Goal: Task Accomplishment & Management: Manage account settings

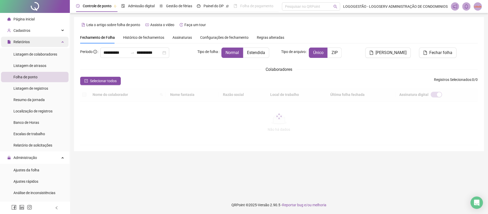
drag, startPoint x: 133, startPoint y: 50, endPoint x: 60, endPoint y: 42, distance: 73.4
click at [60, 42] on div "**********" at bounding box center [244, 107] width 488 height 214
drag, startPoint x: 130, startPoint y: 52, endPoint x: 75, endPoint y: 46, distance: 55.2
click at [75, 46] on div "**********" at bounding box center [279, 84] width 410 height 134
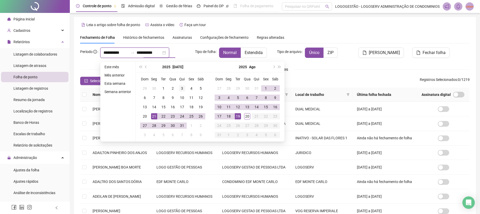
type input "**********"
click at [248, 116] on div "20" at bounding box center [247, 116] width 6 height 6
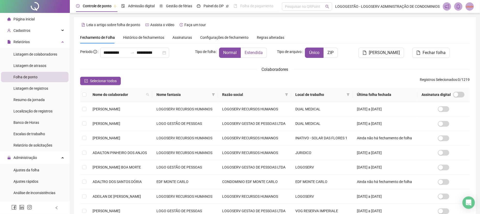
click at [260, 50] on span "Estendida" at bounding box center [254, 52] width 18 height 5
click at [215, 95] on icon "filter" at bounding box center [213, 94] width 3 height 3
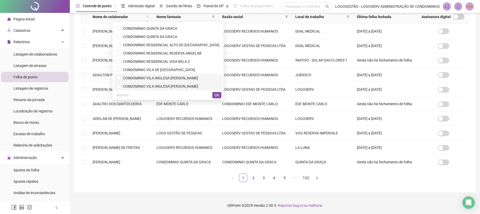
scroll to position [139, 0]
click at [179, 51] on span "CONDOMINIO RESIDENCIAL RESERVA ANGELIM" at bounding box center [161, 53] width 80 height 4
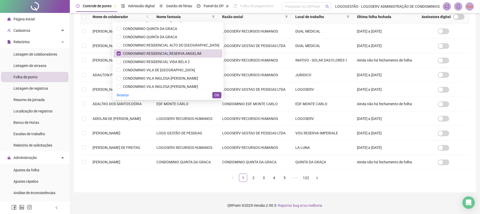
click at [220, 96] on button "OK" at bounding box center [216, 95] width 9 height 6
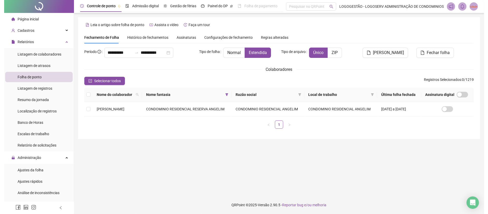
scroll to position [0, 0]
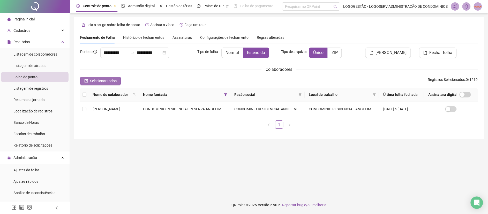
click at [83, 84] on button "Selecionar todos" at bounding box center [100, 81] width 41 height 8
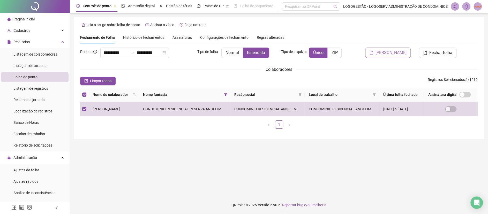
click at [388, 52] on span "[PERSON_NAME]" at bounding box center [391, 53] width 31 height 6
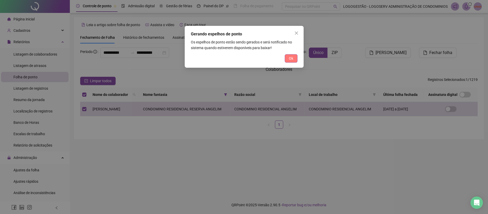
click at [294, 59] on button "Ok" at bounding box center [291, 58] width 13 height 8
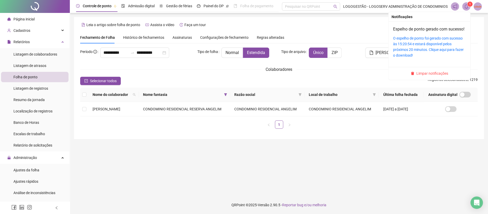
click at [465, 7] on icon "bell" at bounding box center [467, 6] width 4 height 5
click at [426, 57] on link "O espelho de ponto foi gerado com sucesso às 15:20:54 e estará disponível pelos…" at bounding box center [428, 46] width 71 height 21
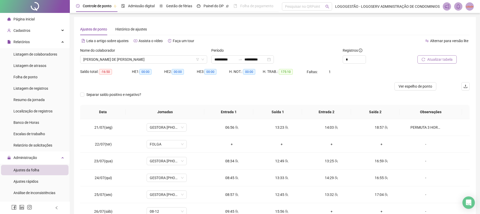
click at [442, 57] on span "Atualizar tabela" at bounding box center [440, 60] width 25 height 6
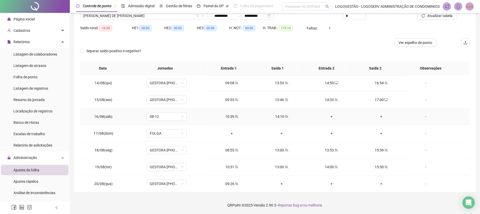
scroll to position [411, 0]
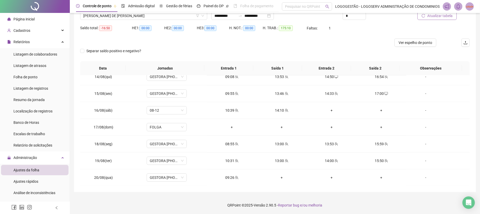
click at [427, 16] on button "Atualizar tabela" at bounding box center [437, 16] width 39 height 8
click at [435, 15] on span "Atualizar tabela" at bounding box center [440, 16] width 25 height 6
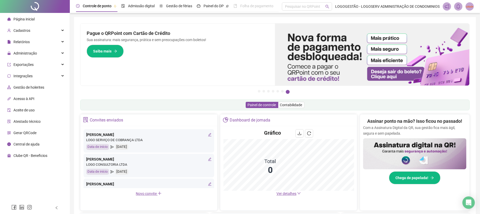
click at [46, 36] on ul "Página inicial Cadastros Relatórios Administração Exportações Integrações Gestã…" at bounding box center [35, 87] width 70 height 149
click at [43, 41] on div "Relatórios" at bounding box center [35, 42] width 68 height 10
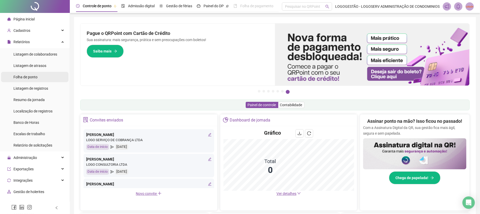
click at [27, 80] on div "Folha de ponto" at bounding box center [25, 77] width 24 height 10
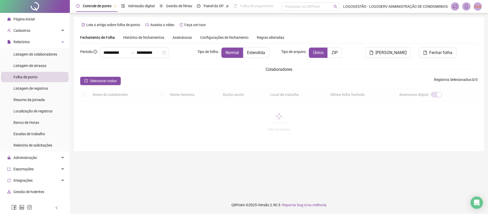
type input "**********"
drag, startPoint x: 132, startPoint y: 54, endPoint x: 87, endPoint y: 54, distance: 44.5
click at [92, 55] on div "**********" at bounding box center [136, 53] width 113 height 10
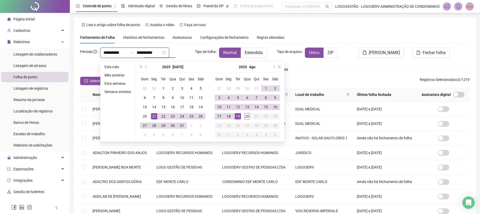
type input "**********"
click at [246, 117] on div "20" at bounding box center [247, 116] width 6 height 6
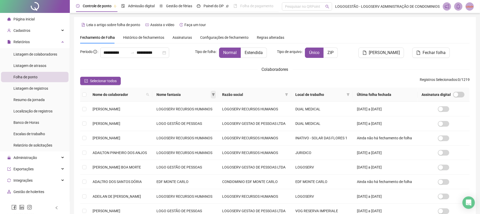
click at [215, 94] on icon "filter" at bounding box center [213, 94] width 3 height 3
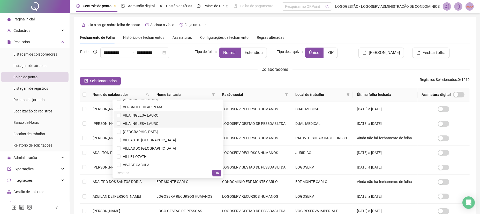
scroll to position [588, 0]
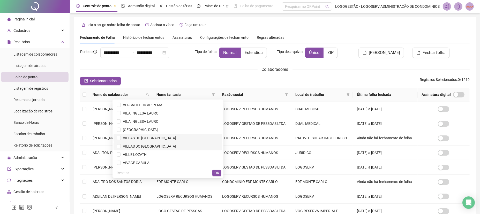
click at [171, 137] on span "VILLAS DO [GEOGRAPHIC_DATA]" at bounding box center [148, 138] width 55 height 4
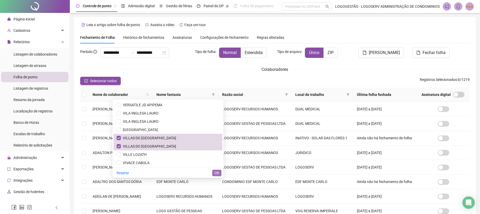
click at [219, 173] on span "OK" at bounding box center [217, 173] width 5 height 6
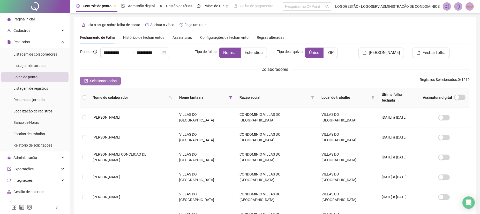
click at [105, 78] on button "Selecionar todos" at bounding box center [100, 81] width 41 height 8
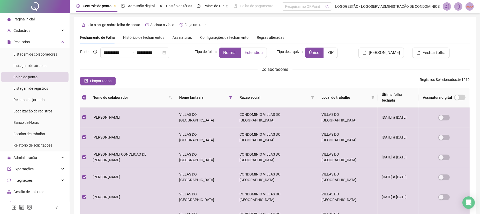
click at [248, 51] on span "Estendida" at bounding box center [254, 52] width 18 height 5
click at [376, 58] on div "[PERSON_NAME]" at bounding box center [374, 55] width 66 height 14
click at [378, 52] on span "[PERSON_NAME]" at bounding box center [384, 53] width 31 height 6
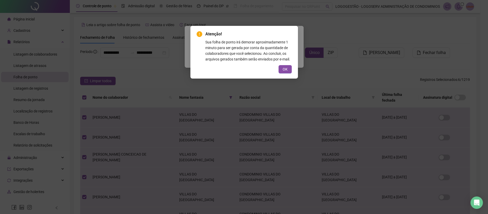
click at [284, 70] on span "OK" at bounding box center [285, 70] width 5 height 6
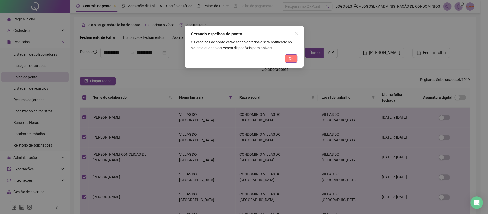
click at [292, 59] on span "Ok" at bounding box center [291, 59] width 4 height 6
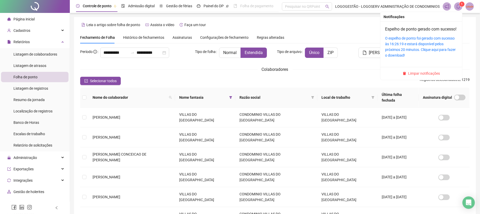
click at [456, 8] on icon "bell" at bounding box center [458, 6] width 5 height 5
click at [435, 54] on link "O espelho de ponto foi gerado com sucesso às 16:26:19 e estará disponível pelos…" at bounding box center [420, 46] width 71 height 21
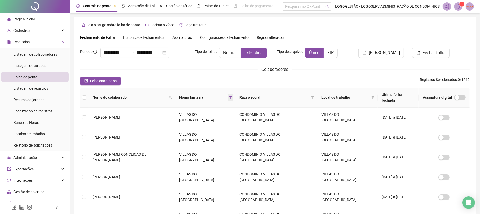
click at [229, 96] on icon "filter" at bounding box center [230, 97] width 3 height 3
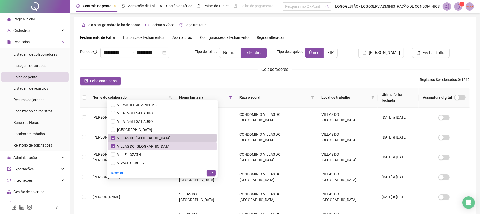
click at [137, 138] on span "VILLAS DO [GEOGRAPHIC_DATA]" at bounding box center [142, 138] width 55 height 4
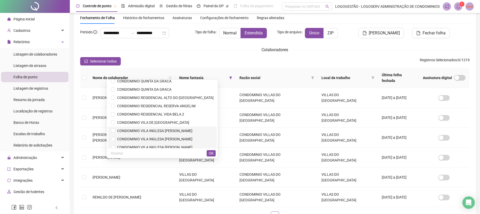
scroll to position [139, 0]
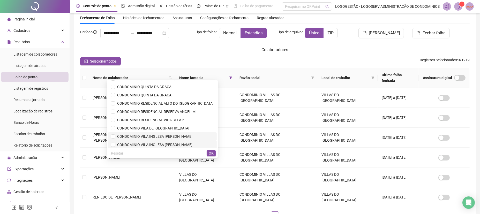
click at [171, 126] on span "CONDOMINIO VILA DE [GEOGRAPHIC_DATA]" at bounding box center [152, 128] width 74 height 4
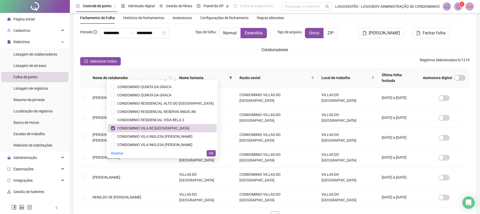
click at [206, 151] on div "Resetar OK" at bounding box center [162, 153] width 111 height 10
click at [208, 151] on button "OK" at bounding box center [211, 153] width 9 height 6
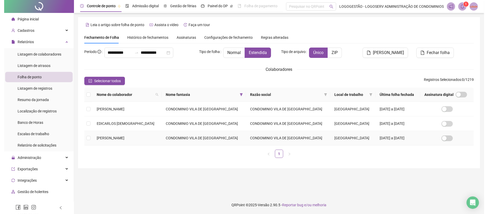
scroll to position [0, 0]
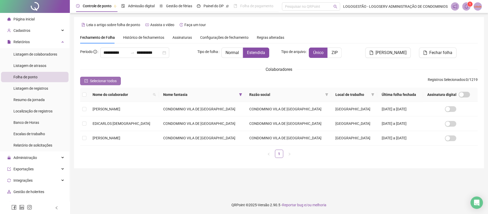
click at [97, 80] on span "Selecionar todos" at bounding box center [103, 81] width 27 height 6
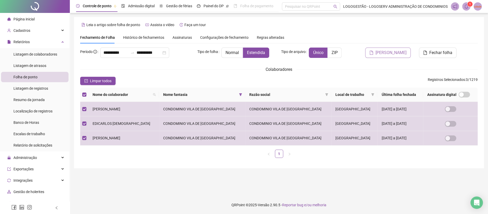
click at [389, 56] on button "[PERSON_NAME]" at bounding box center [388, 53] width 46 height 10
click at [390, 54] on div "Gerando espelhos de ponto Os espelhos de ponto estão sendo gerados e será notif…" at bounding box center [244, 107] width 488 height 214
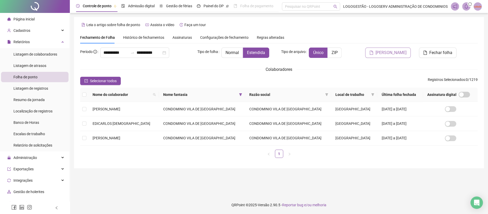
click at [384, 55] on span "[PERSON_NAME]" at bounding box center [391, 53] width 31 height 6
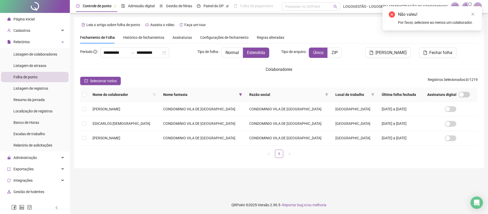
drag, startPoint x: 473, startPoint y: 15, endPoint x: 470, endPoint y: 20, distance: 5.3
click at [473, 16] on icon "close" at bounding box center [473, 14] width 4 height 4
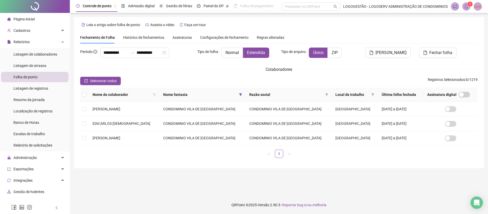
click at [465, 6] on icon "bell" at bounding box center [467, 6] width 4 height 5
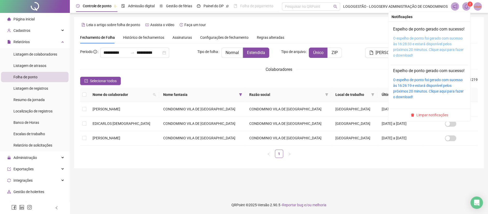
click at [429, 53] on link "O espelho de ponto foi gerado com sucesso às 16:28:33 e estará disponível pelos…" at bounding box center [428, 46] width 71 height 21
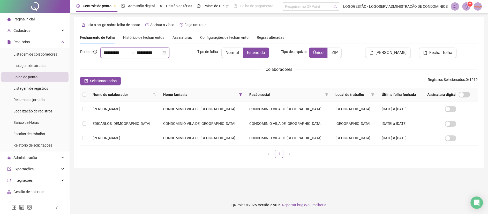
drag, startPoint x: 133, startPoint y: 54, endPoint x: 173, endPoint y: 77, distance: 46.1
click at [128, 54] on input "**********" at bounding box center [116, 53] width 25 height 6
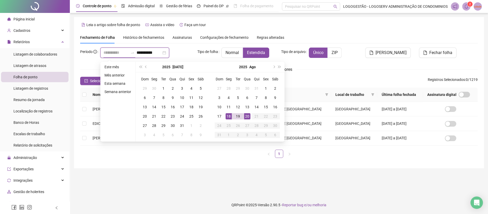
type input "**********"
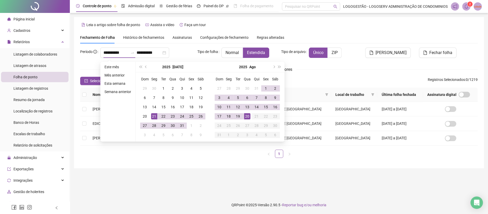
click at [210, 139] on div "Dom Seg Ter Qua Qui Sex Sáb 27 28 29 30 31 1 2 3 4 5 6 7 8 9 10 11 12 13 14 15 …" at bounding box center [247, 106] width 75 height 69
click at [202, 146] on div "Nome do colaborador Nome fantasia Razão social Local de trabalho Última folha f…" at bounding box center [279, 123] width 398 height 70
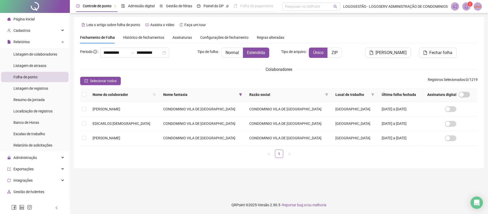
click at [232, 93] on th "Nome fantasia" at bounding box center [202, 95] width 86 height 14
click at [238, 94] on span at bounding box center [240, 95] width 5 height 8
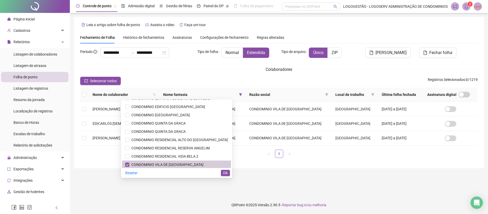
click at [183, 164] on span "CONDOMINIO VILA DE [GEOGRAPHIC_DATA]" at bounding box center [166, 165] width 74 height 4
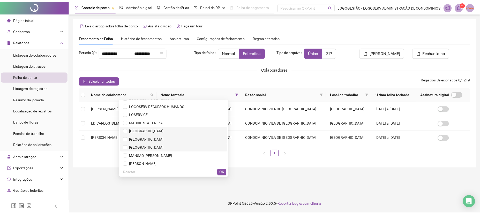
scroll to position [398, 0]
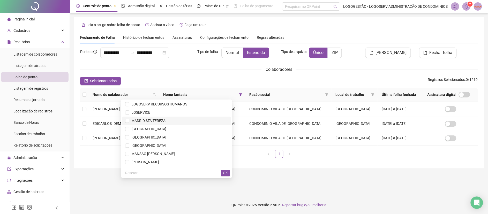
click at [181, 123] on span "MADRID STA TEREZA" at bounding box center [176, 121] width 103 height 6
click at [224, 174] on span "OK" at bounding box center [225, 173] width 5 height 6
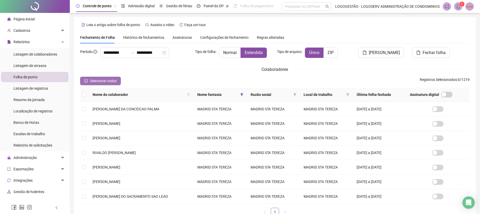
click at [112, 80] on span "Selecionar todos" at bounding box center [103, 81] width 27 height 6
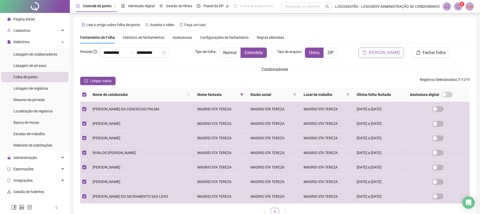
click at [385, 48] on button "[PERSON_NAME]" at bounding box center [382, 53] width 46 height 10
click at [0, 0] on div "Gerando espelhos de ponto Os espelhos de ponto estão sendo gerados e será notif…" at bounding box center [0, 0] width 0 height 0
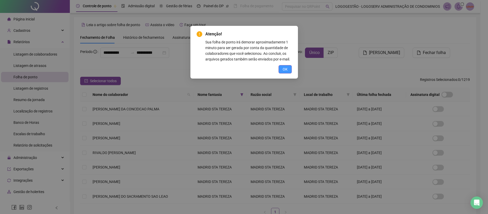
click at [290, 69] on button "OK" at bounding box center [285, 69] width 13 height 8
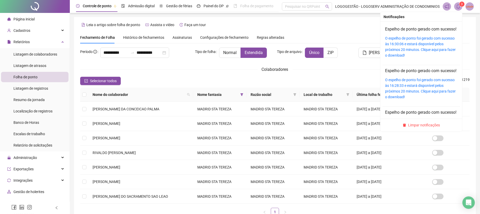
click at [463, 8] on div "3" at bounding box center [458, 6] width 31 height 8
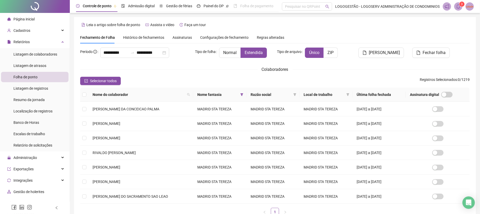
click at [460, 4] on sup "3" at bounding box center [462, 4] width 5 height 5
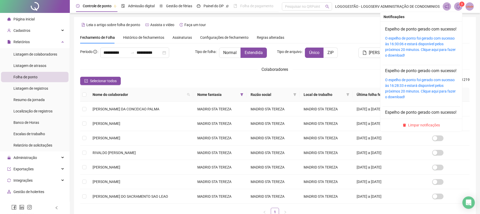
click at [430, 58] on div "O espelho de ponto foi gerado com sucesso às 16:30:06 e estará disponível pelos…" at bounding box center [421, 46] width 72 height 23
click at [431, 56] on link "O espelho de ponto foi gerado com sucesso às 16:30:06 e estará disponível pelos…" at bounding box center [420, 46] width 71 height 21
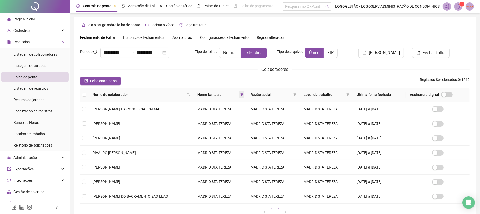
click at [240, 94] on icon "filter" at bounding box center [241, 94] width 3 height 3
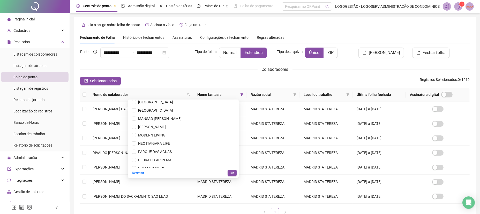
scroll to position [416, 0]
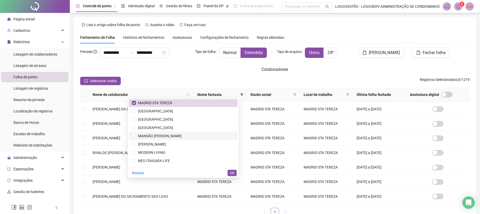
click at [182, 136] on span "MANSÃO [PERSON_NAME]" at bounding box center [159, 136] width 46 height 4
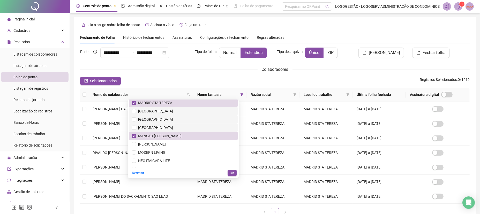
scroll to position [399, 0]
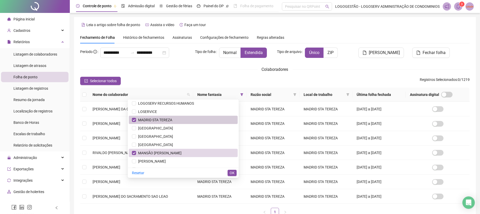
click at [200, 120] on span "MADRID STA TEREZA" at bounding box center [183, 120] width 103 height 6
click at [235, 170] on button "OK" at bounding box center [232, 173] width 9 height 6
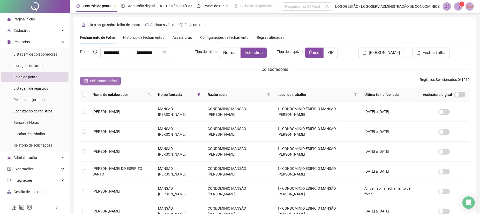
click at [112, 80] on span "Selecionar todos" at bounding box center [103, 81] width 27 height 6
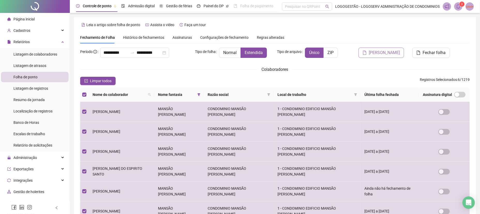
click at [396, 51] on span "[PERSON_NAME]" at bounding box center [384, 53] width 31 height 6
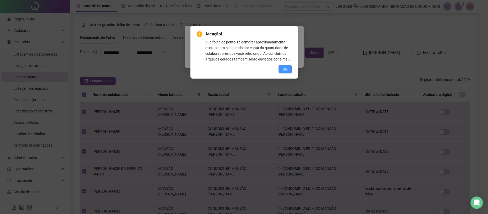
click at [281, 65] on button "OK" at bounding box center [285, 69] width 13 height 8
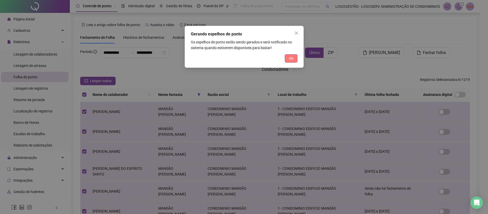
click at [290, 57] on span "Ok" at bounding box center [291, 59] width 4 height 6
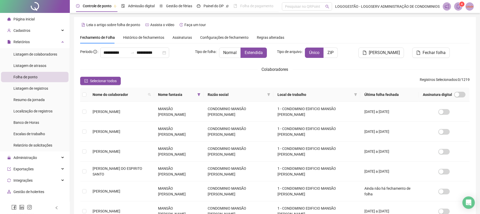
click at [456, 9] on icon "bell" at bounding box center [458, 6] width 5 height 5
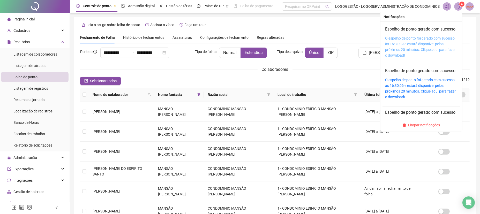
click at [433, 54] on link "O espelho de ponto foi gerado com sucesso às 16:31:39 e estará disponível pelos…" at bounding box center [420, 46] width 71 height 21
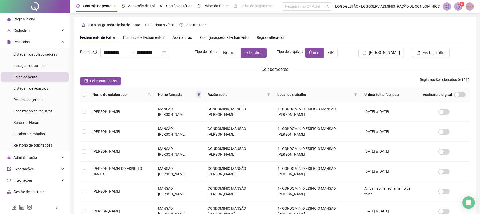
click at [197, 93] on icon "filter" at bounding box center [198, 94] width 3 height 3
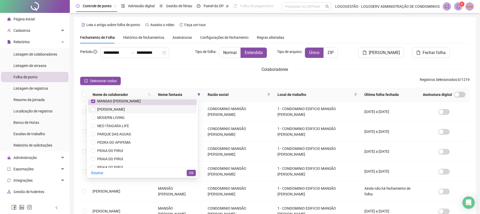
scroll to position [434, 0]
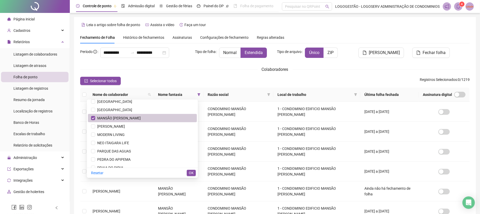
click at [124, 114] on li "MANSÃO [PERSON_NAME]" at bounding box center [142, 118] width 109 height 8
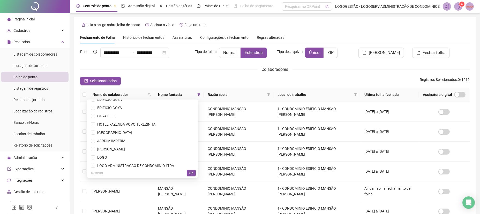
scroll to position [294, 0]
click at [141, 139] on span "JARDIM IMPERIAL" at bounding box center [142, 142] width 103 height 6
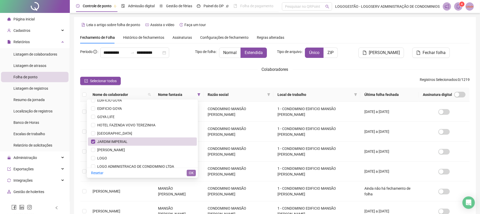
click at [190, 172] on span "OK" at bounding box center [191, 173] width 5 height 6
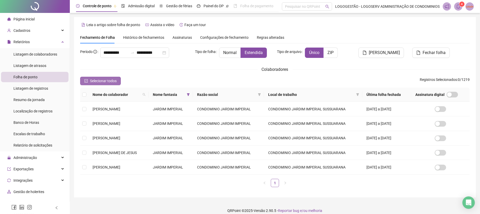
click at [98, 82] on span "Selecionar todos" at bounding box center [103, 81] width 27 height 6
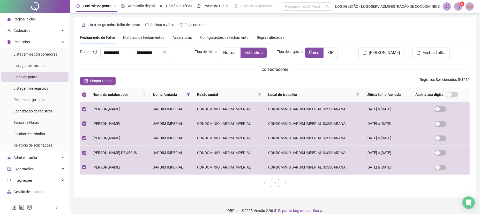
click at [383, 58] on div "[PERSON_NAME]" at bounding box center [374, 55] width 66 height 14
click at [385, 53] on span "[PERSON_NAME]" at bounding box center [384, 53] width 31 height 6
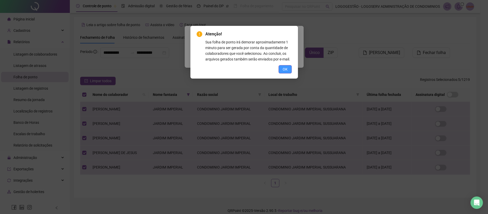
click at [286, 73] on button "OK" at bounding box center [285, 69] width 13 height 8
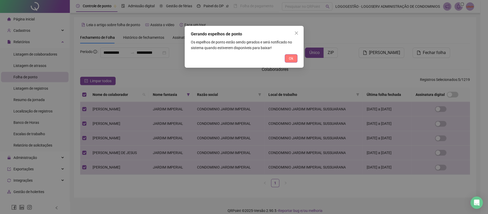
click at [291, 60] on button "Ok" at bounding box center [291, 58] width 13 height 8
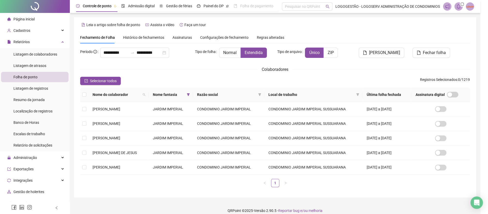
click at [291, 59] on body "**********" at bounding box center [240, 107] width 481 height 214
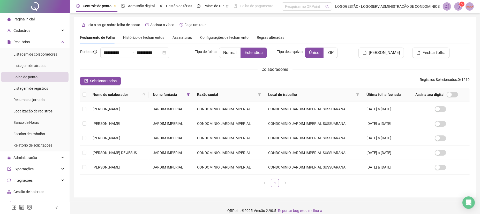
click at [457, 8] on icon "bell" at bounding box center [458, 6] width 5 height 5
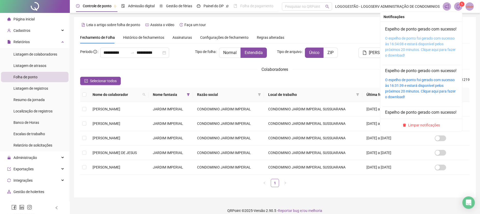
click at [421, 56] on link "O espelho de ponto foi gerado com sucesso às 16:34:08 e estará disponível pelos…" at bounding box center [420, 46] width 71 height 21
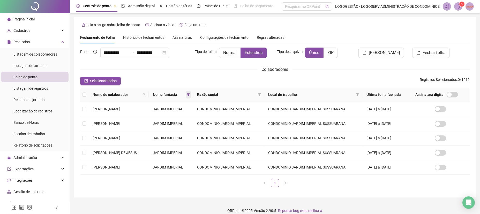
click at [191, 93] on span at bounding box center [188, 95] width 5 height 8
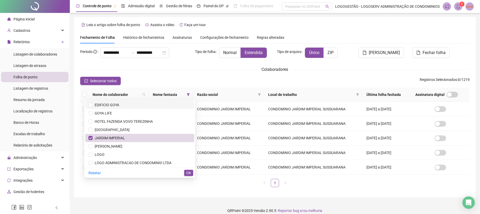
scroll to position [312, 0]
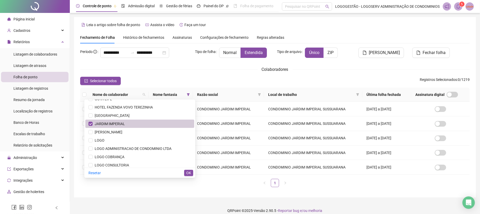
click at [146, 124] on span "JARDIM IMPERIAL" at bounding box center [140, 124] width 103 height 6
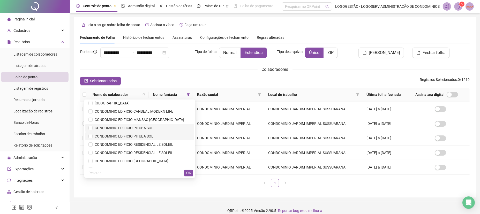
scroll to position [69, 0]
click at [174, 117] on span "CONDOMINIO EDIFICIO MANSAO [GEOGRAPHIC_DATA]" at bounding box center [139, 119] width 92 height 4
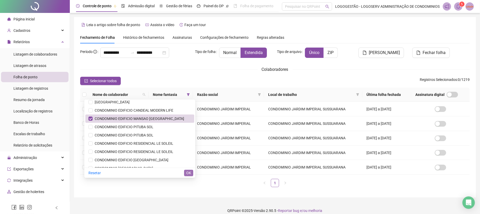
click at [190, 172] on span "OK" at bounding box center [188, 173] width 5 height 6
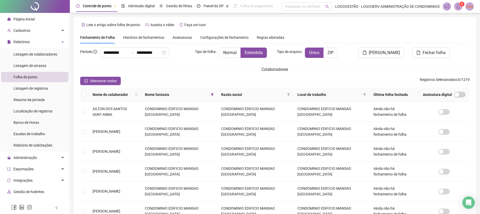
click at [110, 80] on span "Selecionar todos" at bounding box center [103, 81] width 27 height 6
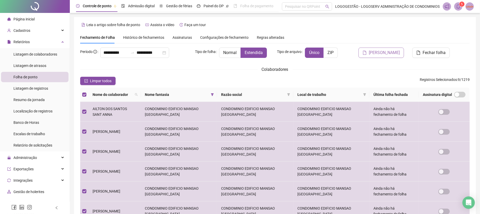
click at [390, 57] on button "[PERSON_NAME]" at bounding box center [382, 53] width 46 height 10
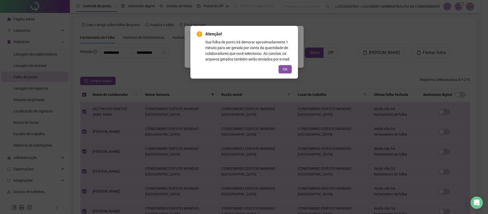
click at [284, 74] on div "Atenção! Sua folha de ponto irá demorar aproximadamente 1 minuto para ser gerad…" at bounding box center [244, 52] width 108 height 53
click at [286, 70] on span "OK" at bounding box center [285, 70] width 5 height 6
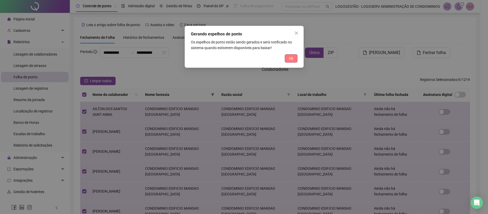
click at [290, 56] on span "Ok" at bounding box center [291, 59] width 4 height 6
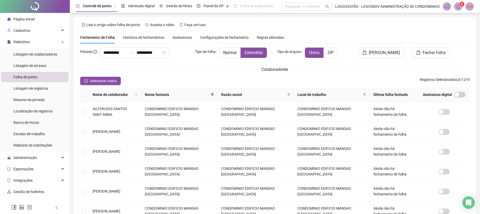
click at [458, 7] on icon "bell" at bounding box center [458, 6] width 5 height 5
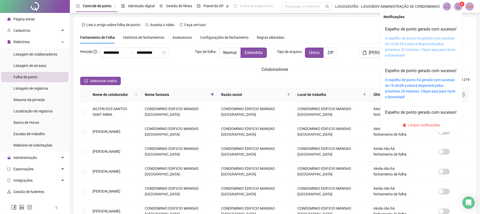
click at [417, 57] on link "O espelho de ponto foi gerado com sucesso às 16:36:35 e estará disponível pelos…" at bounding box center [420, 46] width 71 height 21
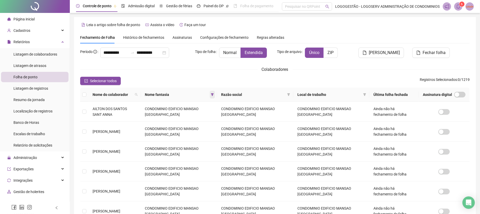
click at [214, 93] on icon "filter" at bounding box center [212, 94] width 3 height 3
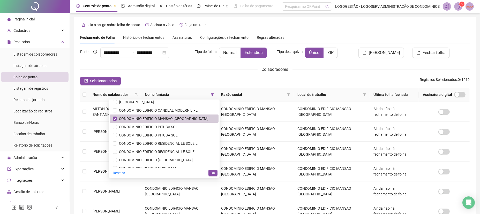
click at [197, 117] on span "CONDOMINIO EDIFICIO MANSAO [GEOGRAPHIC_DATA]" at bounding box center [163, 119] width 92 height 4
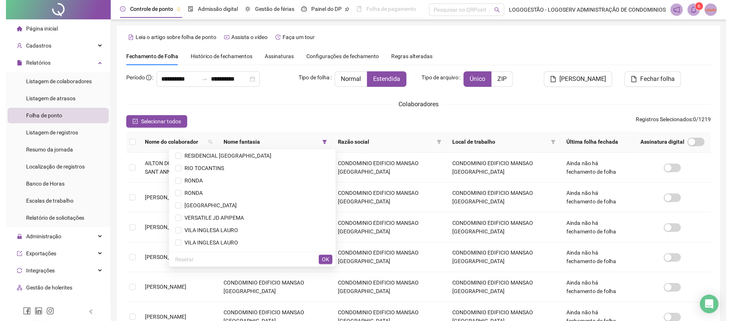
scroll to position [588, 0]
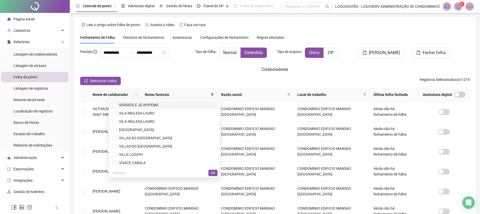
click at [159, 103] on span "VERSATILE JD APIPEMA" at bounding box center [138, 105] width 42 height 4
click at [214, 173] on span "OK" at bounding box center [213, 173] width 5 height 6
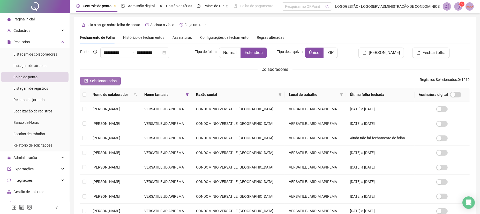
click at [102, 79] on span "Selecionar todos" at bounding box center [103, 81] width 27 height 6
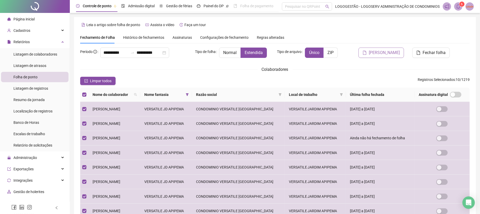
click at [389, 53] on span "[PERSON_NAME]" at bounding box center [384, 53] width 31 height 6
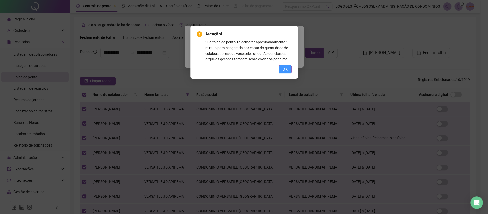
click at [285, 70] on span "OK" at bounding box center [285, 70] width 5 height 6
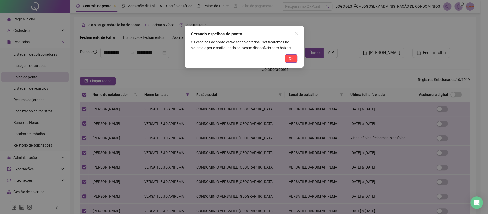
click at [292, 59] on span "Ok" at bounding box center [291, 59] width 4 height 6
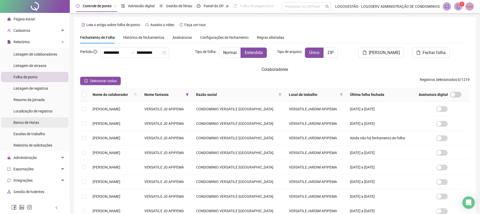
click at [36, 122] on span "Banco de Horas" at bounding box center [26, 123] width 26 height 4
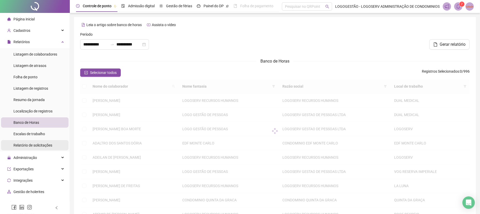
type input "**********"
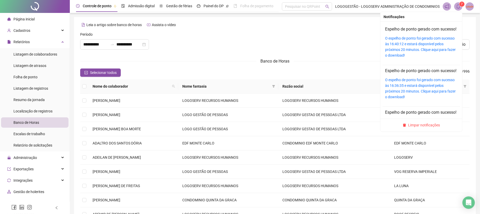
click at [458, 5] on icon "bell" at bounding box center [458, 6] width 5 height 5
click at [411, 56] on link "O espelho de ponto foi gerado com sucesso às 16:40:12 e estará disponível pelos…" at bounding box center [420, 46] width 71 height 21
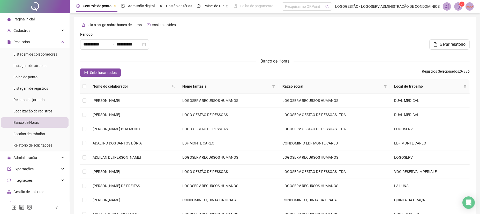
click at [278, 87] on th "Nome fantasia" at bounding box center [228, 86] width 100 height 14
click at [275, 85] on icon "filter" at bounding box center [274, 86] width 3 height 3
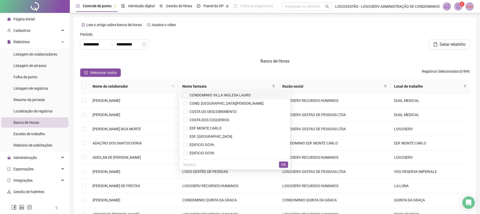
scroll to position [259, 0]
click at [228, 105] on span "COSTA DOS COQUEIROS" at bounding box center [234, 103] width 103 height 6
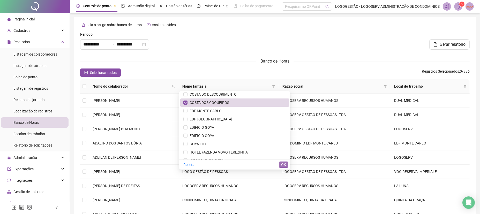
click at [284, 163] on span "OK" at bounding box center [283, 165] width 5 height 6
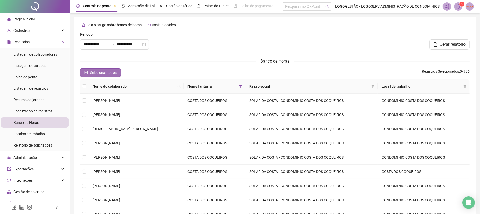
click at [109, 70] on span "Selecionar todos" at bounding box center [103, 73] width 27 height 6
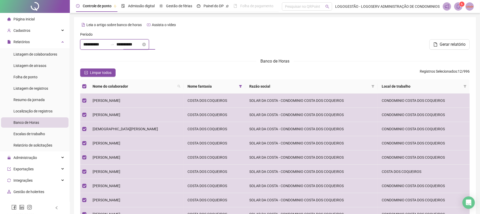
drag, startPoint x: 147, startPoint y: 44, endPoint x: 84, endPoint y: 48, distance: 63.1
click at [110, 43] on div "**********" at bounding box center [114, 44] width 69 height 10
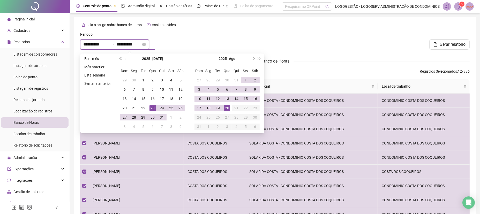
type input "**********"
click at [131, 109] on div "21" at bounding box center [134, 108] width 6 height 6
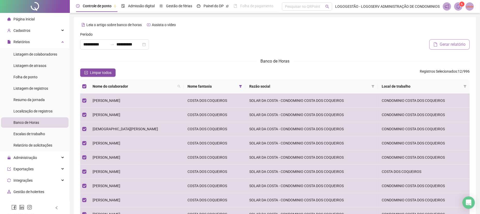
click at [434, 44] on icon "file" at bounding box center [436, 44] width 4 height 4
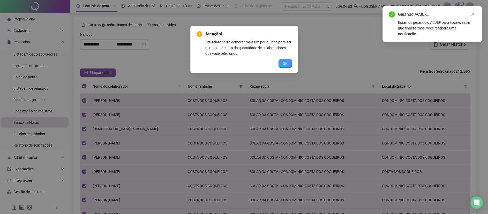
click at [282, 64] on button "OK" at bounding box center [285, 64] width 13 height 8
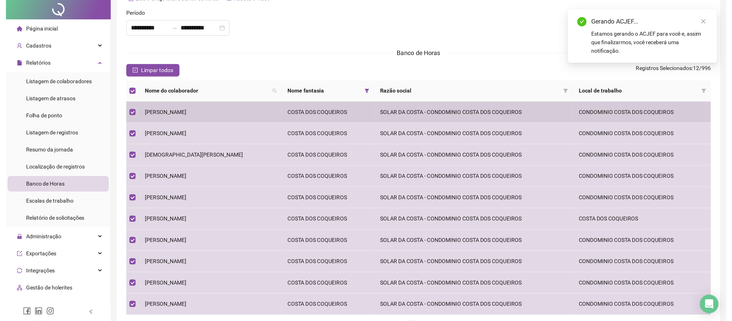
scroll to position [0, 0]
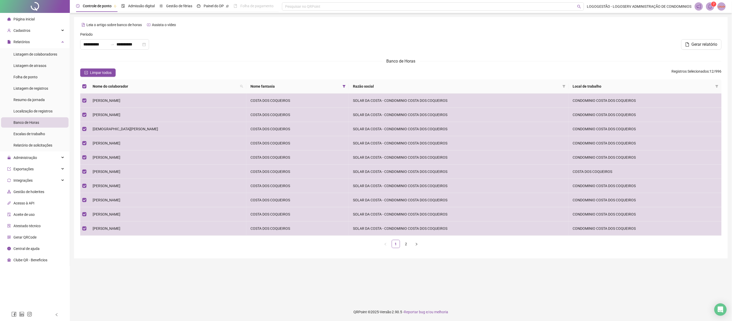
click at [488, 3] on sup "7" at bounding box center [713, 4] width 5 height 5
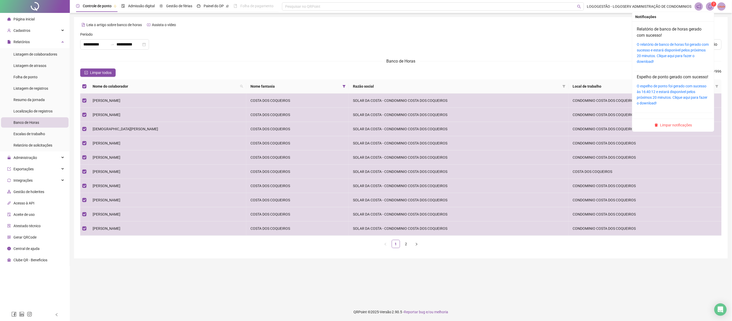
click at [488, 59] on div "O relatório de banco de horas foi gerado com sucesso e estará disponível pelos …" at bounding box center [673, 53] width 72 height 23
click at [488, 57] on link "O relatório de banco de horas foi gerado com sucesso e estará disponível pelos …" at bounding box center [673, 52] width 72 height 21
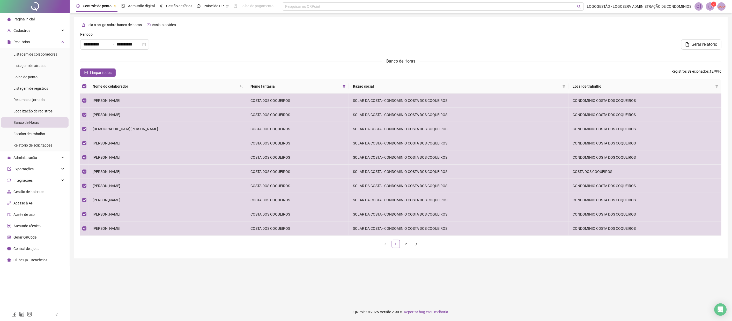
drag, startPoint x: 352, startPoint y: 86, endPoint x: 313, endPoint y: 113, distance: 47.5
click at [346, 85] on icon "filter" at bounding box center [344, 86] width 3 height 3
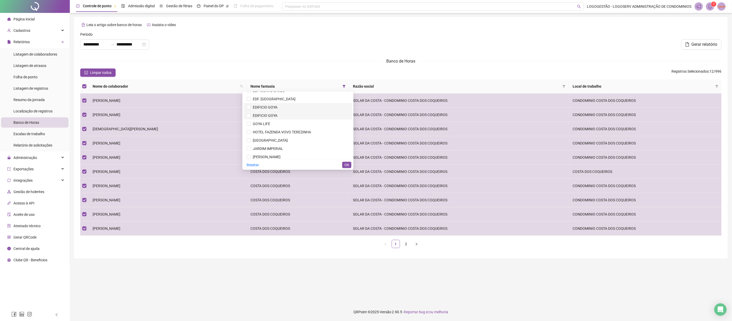
scroll to position [253, 0]
click at [303, 111] on span "COSTA DOS COQUEIROS" at bounding box center [298, 109] width 103 height 6
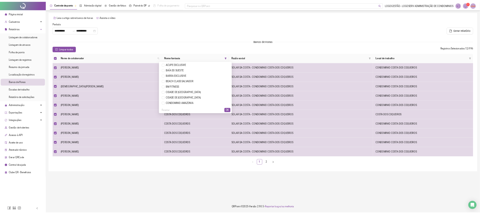
scroll to position [0, 0]
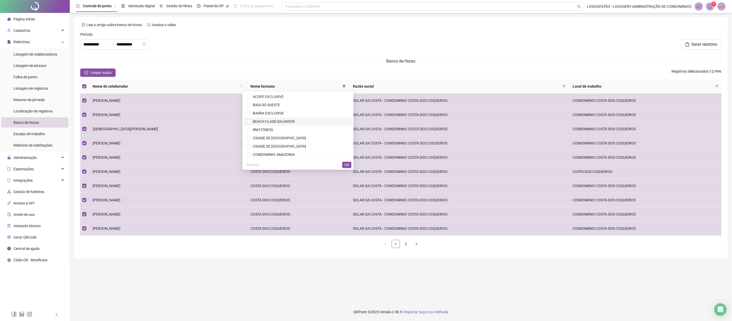
click at [312, 121] on span "BEACH CLASS SALVADOR" at bounding box center [298, 122] width 103 height 6
click at [350, 165] on button "OK" at bounding box center [346, 165] width 9 height 6
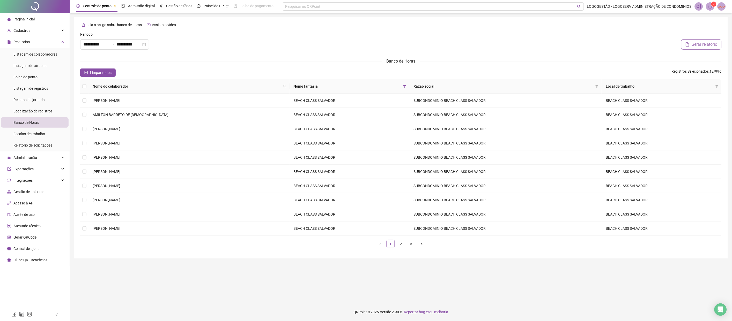
click at [488, 41] on button "Gerar relatório" at bounding box center [701, 44] width 40 height 10
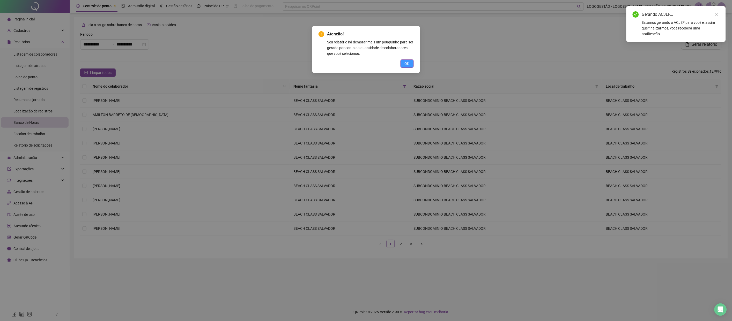
click at [409, 63] on span "OK" at bounding box center [407, 64] width 5 height 6
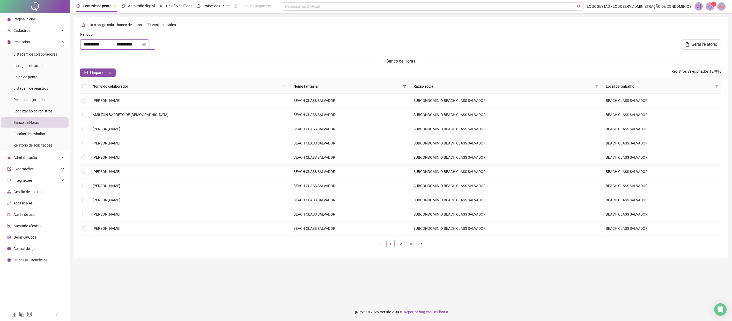
drag, startPoint x: 144, startPoint y: 42, endPoint x: 119, endPoint y: 41, distance: 25.4
click at [119, 41] on div "**********" at bounding box center [114, 44] width 69 height 10
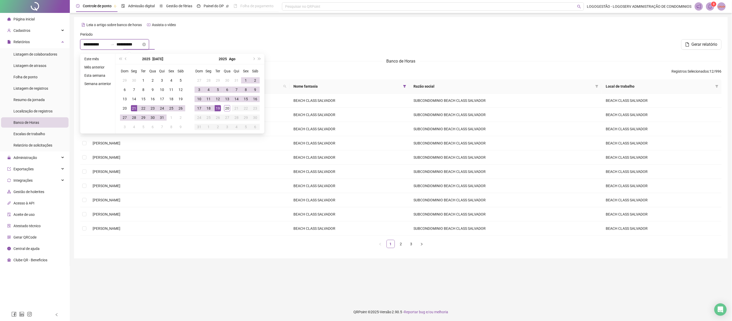
type input "**********"
click at [136, 109] on div "21" at bounding box center [134, 108] width 6 height 6
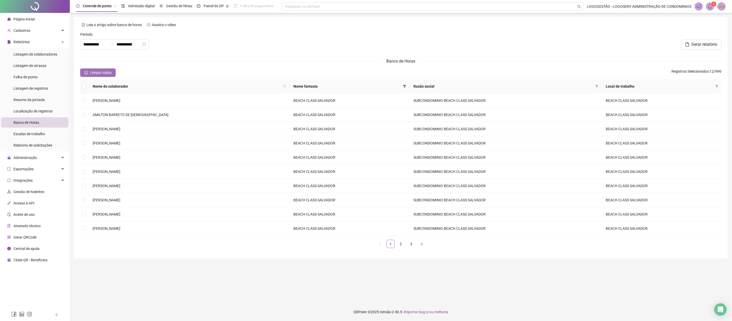
click at [94, 71] on span "Limpar todos" at bounding box center [100, 73] width 21 height 6
drag, startPoint x: 107, startPoint y: 73, endPoint x: 113, endPoint y: 71, distance: 6.4
click at [107, 72] on span "Selecionar todos" at bounding box center [103, 73] width 27 height 6
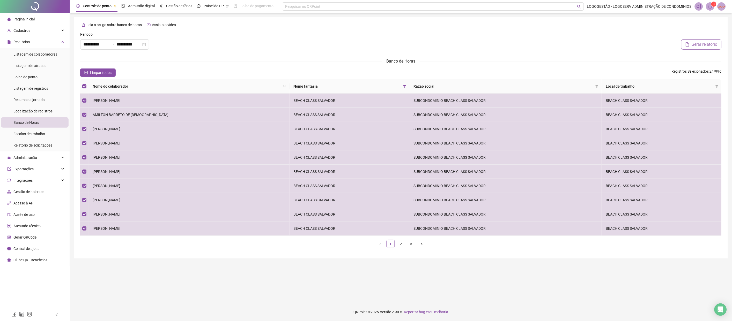
click at [488, 45] on button "Gerar relatório" at bounding box center [701, 44] width 40 height 10
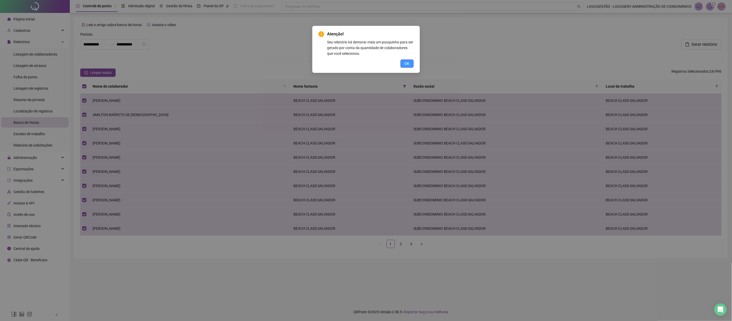
click at [406, 65] on span "OK" at bounding box center [407, 64] width 5 height 6
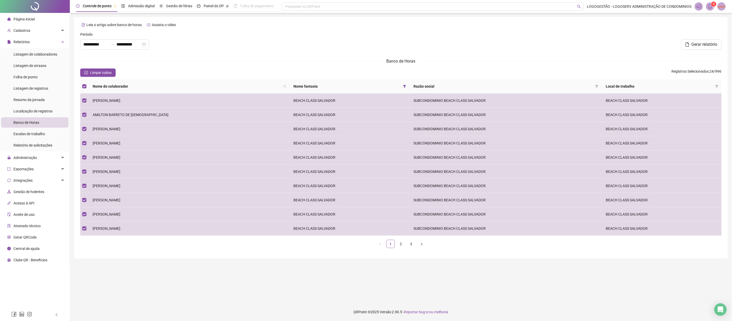
click at [488, 7] on span at bounding box center [722, 6] width 8 height 8
click at [488, 7] on div "9" at bounding box center [710, 6] width 31 height 8
click at [488, 4] on span "9" at bounding box center [714, 4] width 2 height 4
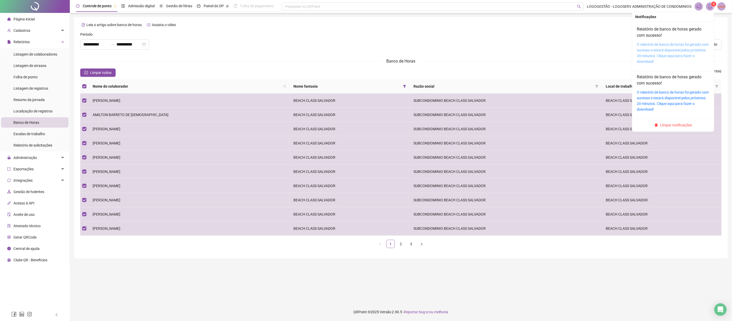
click at [488, 56] on link "O relatório de banco de horas foi gerado com sucesso e estará disponível pelos …" at bounding box center [673, 52] width 72 height 21
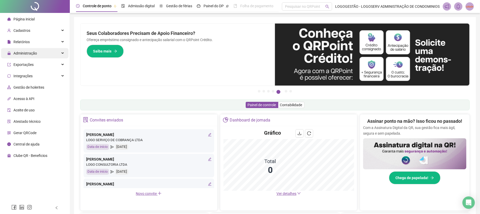
click at [51, 52] on div "Administração" at bounding box center [35, 53] width 68 height 10
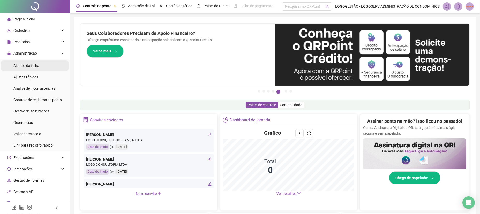
click at [46, 68] on li "Ajustes da folha" at bounding box center [35, 66] width 68 height 10
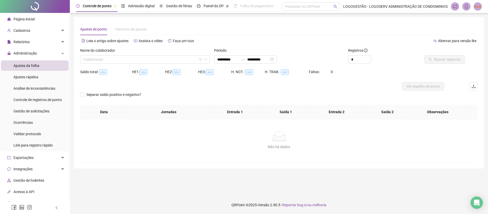
type input "**********"
click at [93, 58] on input "search" at bounding box center [142, 60] width 119 height 8
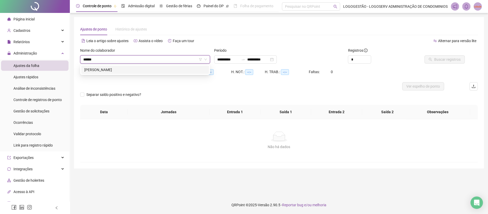
type input "*******"
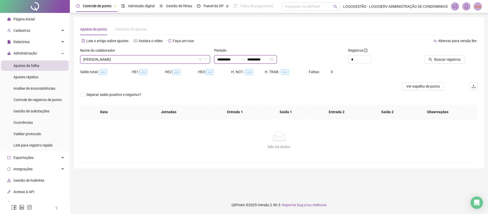
drag, startPoint x: 256, startPoint y: 49, endPoint x: 242, endPoint y: 45, distance: 13.8
click at [250, 46] on div "**********" at bounding box center [279, 100] width 398 height 123
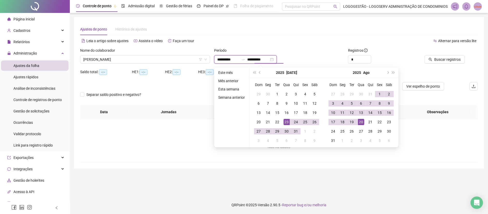
type input "**********"
click at [266, 121] on div "21" at bounding box center [268, 122] width 6 height 6
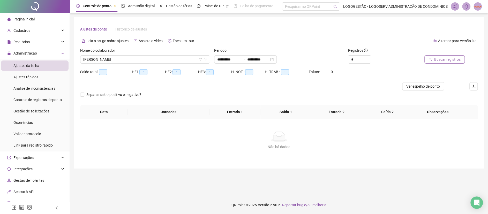
click at [445, 57] on button "Buscar registros" at bounding box center [445, 59] width 40 height 8
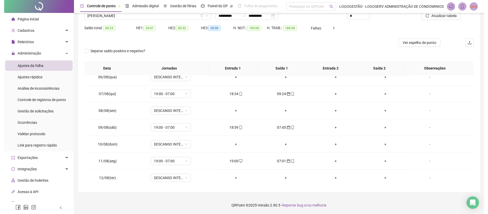
scroll to position [411, 0]
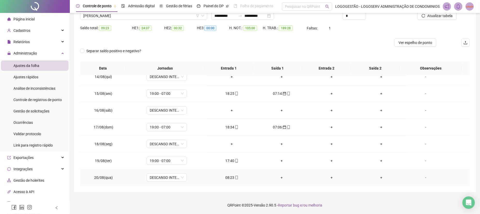
click at [225, 180] on div "08:23" at bounding box center [232, 178] width 42 height 6
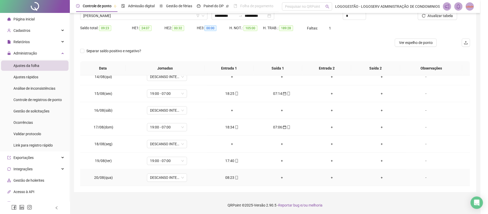
type input "**********"
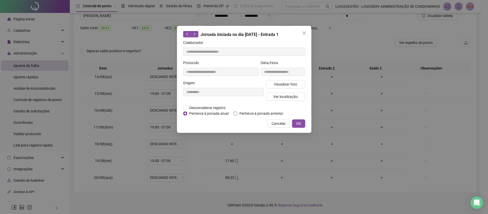
drag, startPoint x: 264, startPoint y: 109, endPoint x: 270, endPoint y: 114, distance: 7.1
click at [264, 110] on div "Desconsiderar registro Pertence ao lanche" at bounding box center [244, 108] width 122 height 6
click at [268, 115] on span "Pertence à jornada anterior" at bounding box center [262, 114] width 48 height 6
click at [298, 126] on span "OK" at bounding box center [298, 124] width 5 height 6
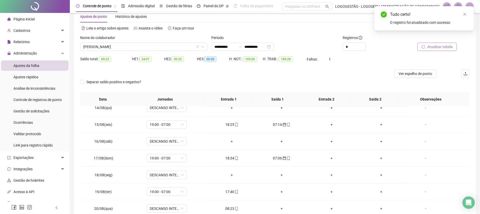
scroll to position [9, 0]
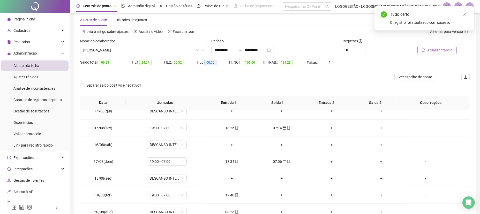
click at [431, 52] on span "Atualizar tabela" at bounding box center [440, 50] width 25 height 6
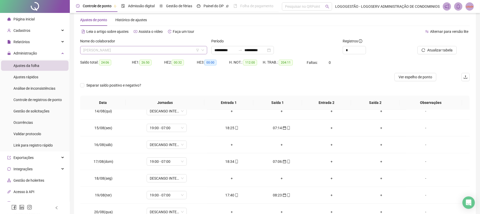
click at [137, 51] on span "GIVANILDO SANTOS DE LIMA" at bounding box center [143, 50] width 121 height 8
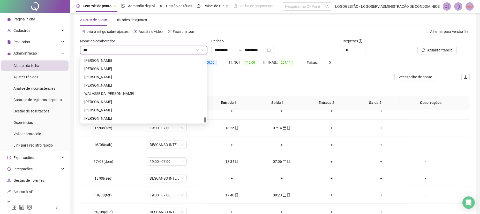
scroll to position [0, 0]
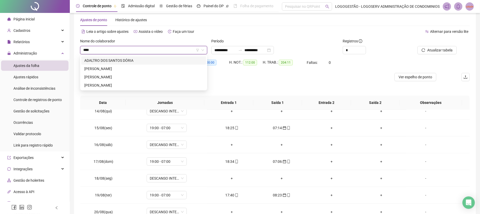
type input "*****"
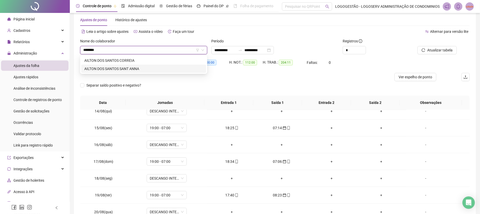
type input "********"
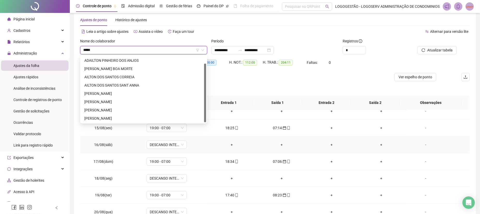
scroll to position [8, 0]
type input "********"
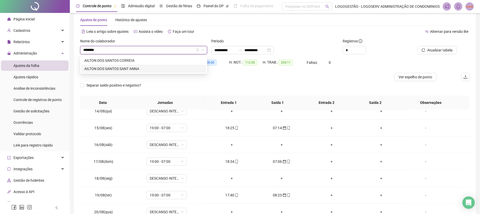
click at [127, 68] on div "AILTON DOS SANTOS SANT ANNA" at bounding box center [143, 69] width 119 height 6
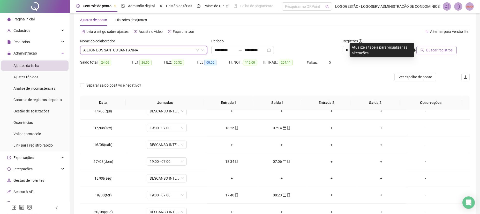
click at [438, 48] on span "Buscar registros" at bounding box center [439, 50] width 26 height 6
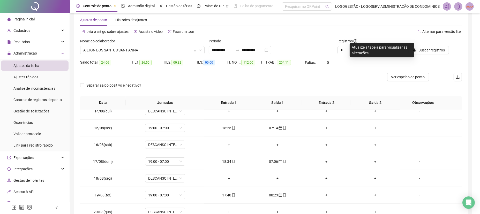
click at [431, 54] on div "Buscando registros Os registros de ponto estão sendo buscados... OK" at bounding box center [240, 107] width 480 height 214
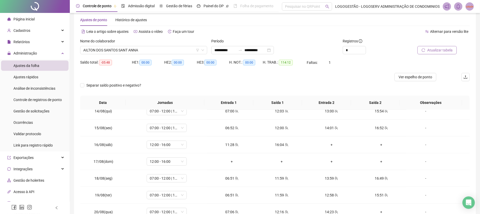
click at [442, 51] on span "Atualizar tabela" at bounding box center [440, 50] width 25 height 6
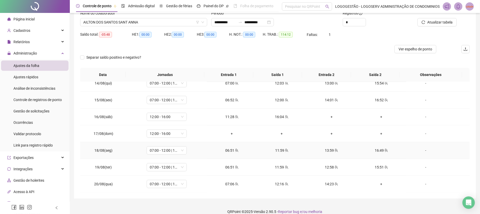
scroll to position [44, 0]
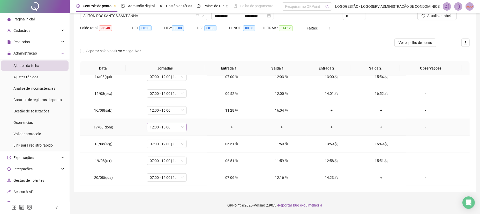
click at [161, 127] on span "12:00 - 16:00" at bounding box center [167, 127] width 34 height 8
type input "*****"
drag, startPoint x: 190, startPoint y: 114, endPoint x: 394, endPoint y: 51, distance: 213.5
click at [190, 113] on span "Sim" at bounding box center [190, 114] width 6 height 6
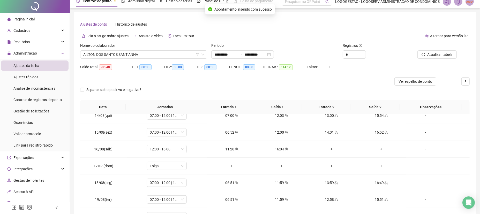
scroll to position [0, 0]
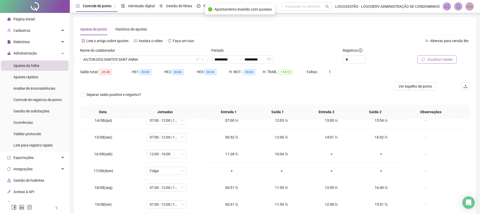
click at [424, 58] on icon "reload" at bounding box center [424, 60] width 4 height 4
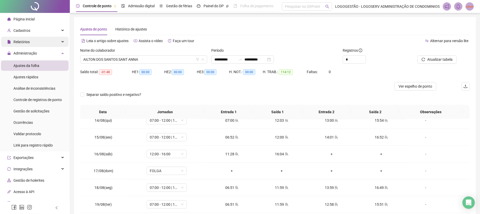
click at [40, 29] on div "Cadastros" at bounding box center [35, 30] width 68 height 10
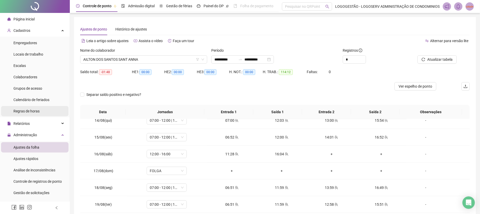
click at [44, 110] on li "Regras de horas" at bounding box center [35, 111] width 68 height 10
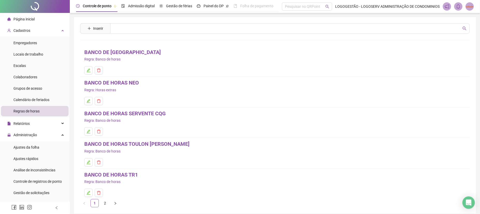
click at [132, 175] on link "BANCO DE HORAS TR1" at bounding box center [111, 175] width 54 height 8
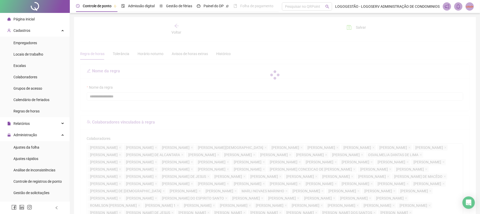
type input "**********"
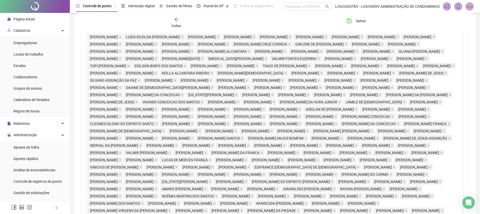
scroll to position [291, 0]
click at [174, 24] on span "Voltar" at bounding box center [177, 26] width 10 height 4
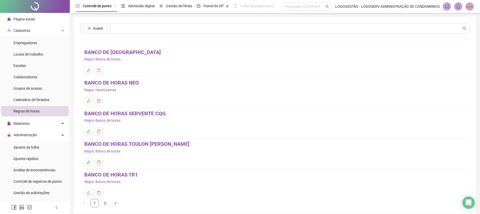
click at [106, 29] on button "Inserir" at bounding box center [95, 28] width 24 height 8
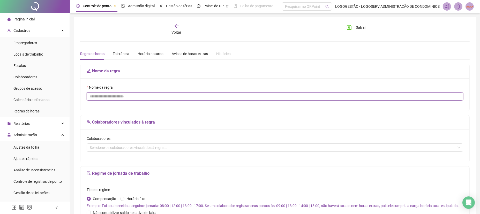
click at [159, 95] on input "Nome da regra" at bounding box center [275, 96] width 377 height 8
click at [207, 148] on div "Selecione os colaboradores vinculados à regra..." at bounding box center [275, 148] width 377 height 8
type input "**********"
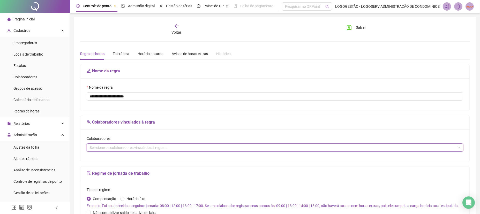
click at [207, 148] on div "Selecione os colaboradores vinculados à regra..." at bounding box center [275, 148] width 377 height 8
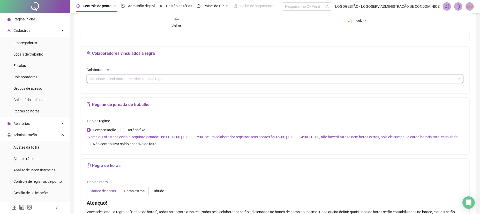
scroll to position [103, 0]
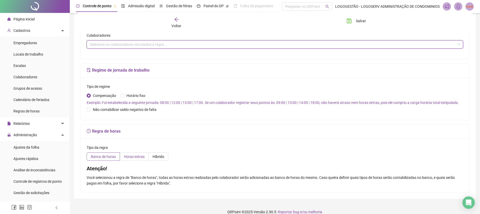
click at [136, 158] on span "Horas extras" at bounding box center [134, 157] width 21 height 4
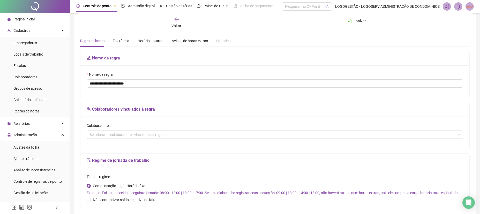
scroll to position [12, 0]
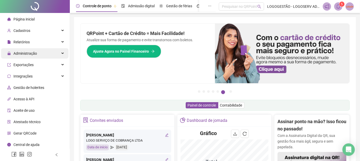
click at [35, 53] on span "Administração" at bounding box center [25, 53] width 24 height 4
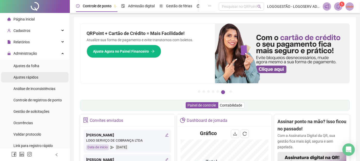
click at [42, 76] on li "Ajustes rápidos" at bounding box center [35, 77] width 68 height 10
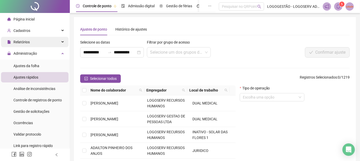
drag, startPoint x: 106, startPoint y: 52, endPoint x: 46, endPoint y: 41, distance: 61.5
click at [46, 41] on div "**********" at bounding box center [180, 108] width 360 height 216
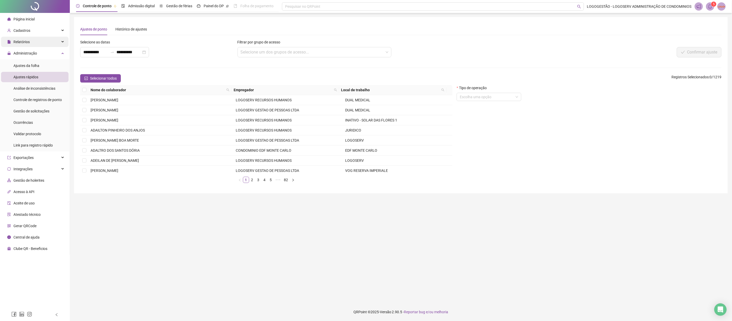
click at [47, 42] on div "Relatórios" at bounding box center [35, 42] width 68 height 10
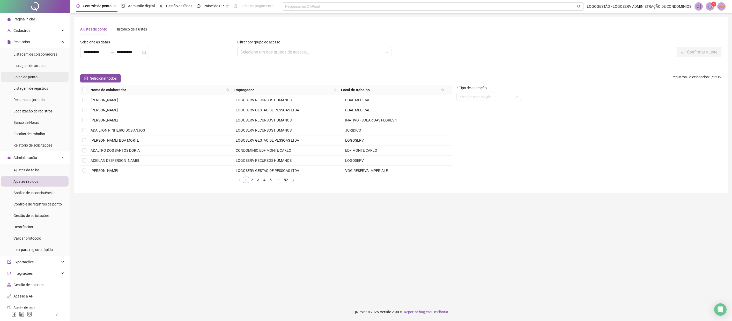
click at [36, 76] on span "Folha de ponto" at bounding box center [25, 77] width 24 height 4
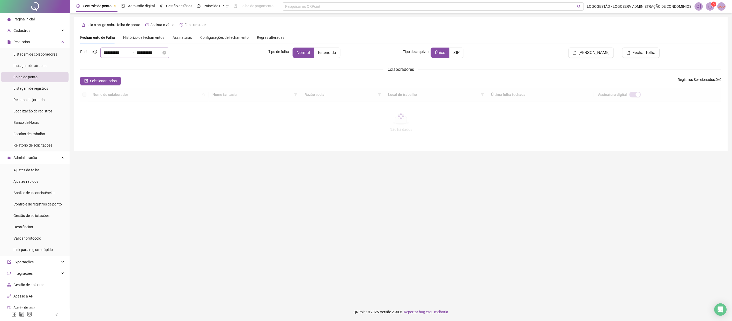
click at [134, 56] on div "**********" at bounding box center [134, 53] width 69 height 10
click at [124, 46] on div "**********" at bounding box center [401, 89] width 642 height 114
drag, startPoint x: 128, startPoint y: 50, endPoint x: 0, endPoint y: 43, distance: 128.0
click at [32, 47] on div "**********" at bounding box center [366, 160] width 732 height 321
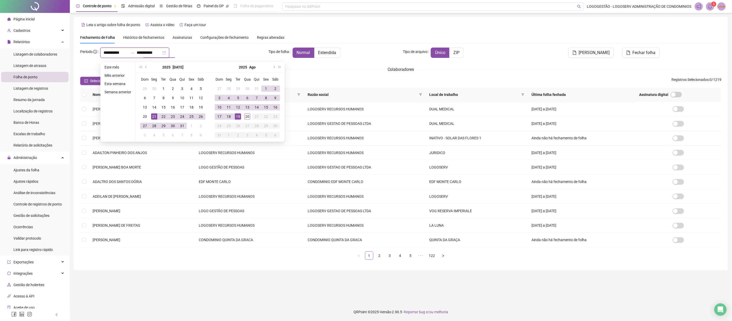
type input "**********"
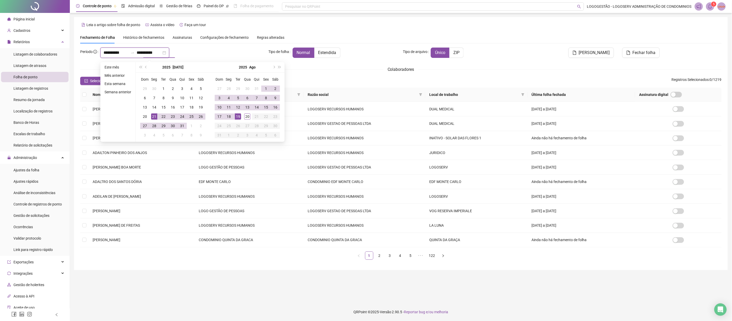
type input "**********"
click at [33, 168] on span "Ajustes da folha" at bounding box center [26, 170] width 26 height 4
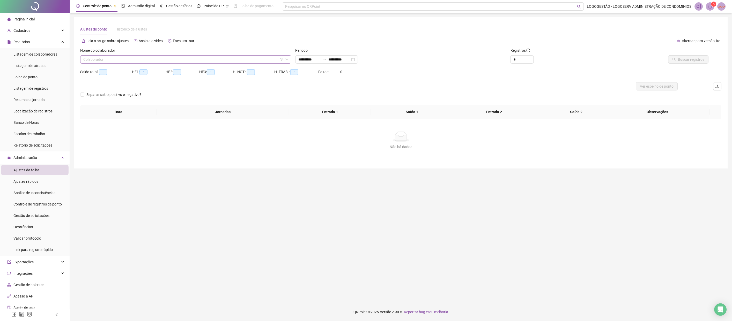
type input "**********"
click at [163, 58] on input "search" at bounding box center [183, 60] width 200 height 8
type input "********"
drag, startPoint x: 322, startPoint y: 60, endPoint x: 255, endPoint y: 42, distance: 69.4
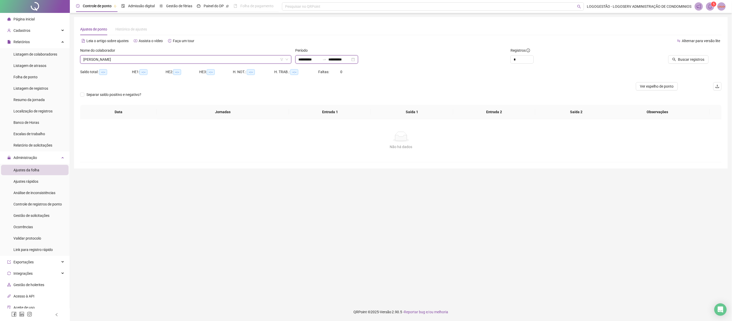
click at [255, 43] on div "**********" at bounding box center [401, 100] width 642 height 123
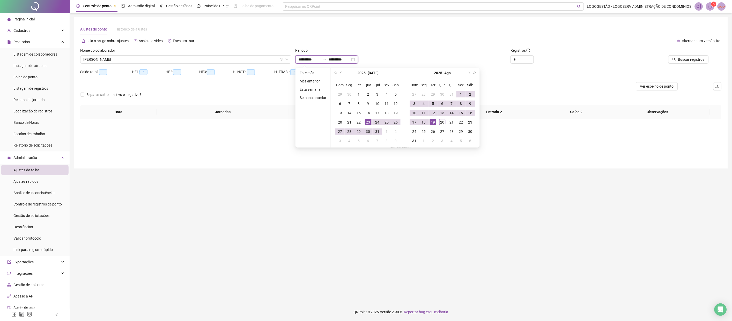
type input "**********"
click at [444, 120] on div "20" at bounding box center [442, 122] width 6 height 6
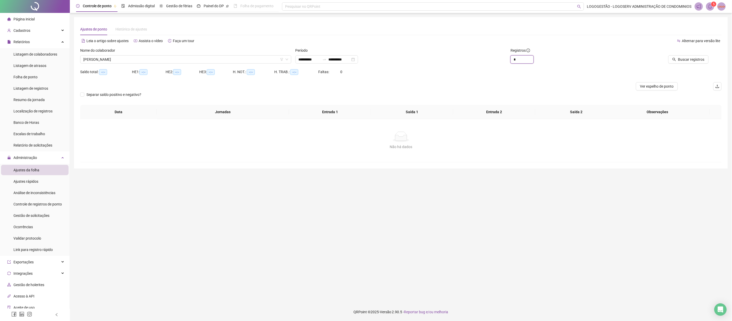
drag, startPoint x: 524, startPoint y: 59, endPoint x: 476, endPoint y: 57, distance: 47.4
click at [476, 57] on div "**********" at bounding box center [401, 58] width 646 height 20
type input "**"
click at [676, 64] on div "Buscar registros" at bounding box center [670, 58] width 108 height 20
click at [679, 59] on span "Buscar registros" at bounding box center [691, 60] width 26 height 6
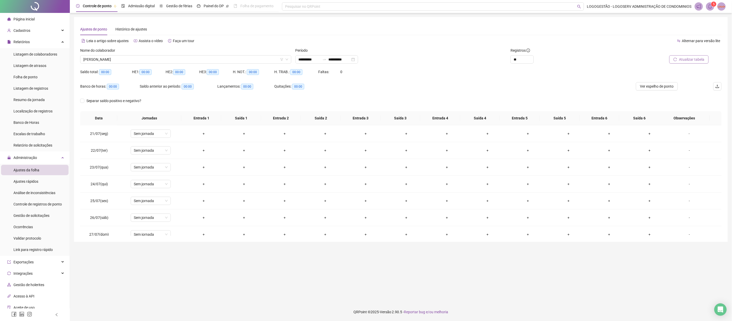
click at [687, 61] on button "Atualizar tabela" at bounding box center [688, 59] width 39 height 8
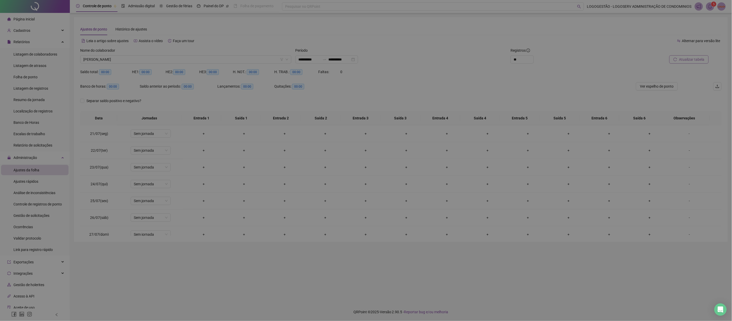
click at [687, 61] on div "Atualizando tabela Atualizando e reorganizando os registros... OK" at bounding box center [366, 160] width 732 height 321
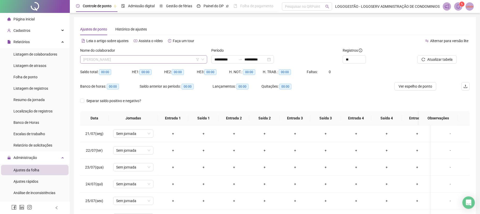
scroll to position [1615, 0]
click at [118, 58] on span "CAROLINA DE SOUSA NUNES" at bounding box center [143, 60] width 121 height 8
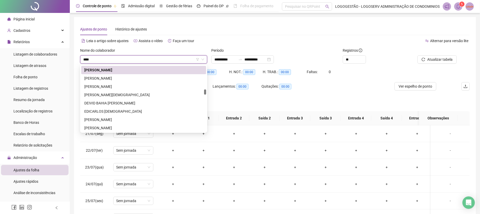
scroll to position [0, 0]
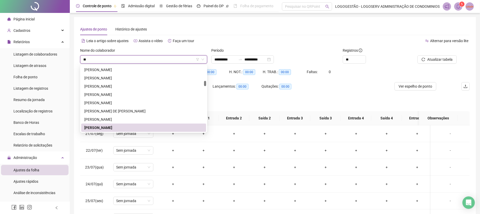
type input "*"
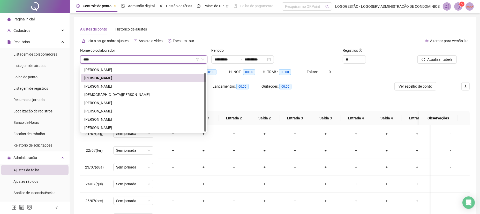
scroll to position [8, 0]
type input "*****"
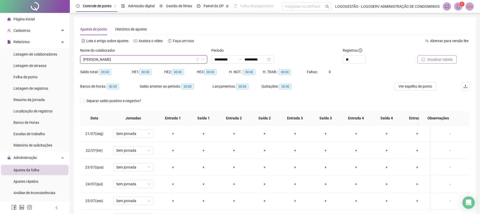
click at [428, 56] on button "Atualizar tabela" at bounding box center [437, 59] width 39 height 8
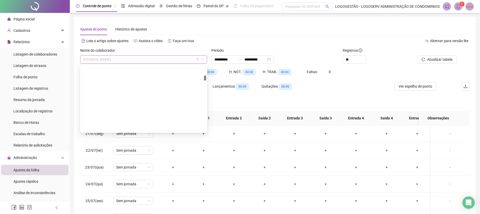
click at [145, 59] on span "CAROLINA DE SOUSA NUNES" at bounding box center [143, 60] width 121 height 8
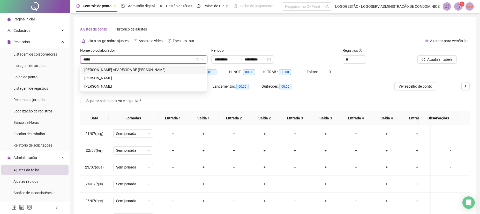
scroll to position [0, 0]
type input "*******"
click at [129, 84] on div "JESSICA SANTOS DOS SANTOS" at bounding box center [143, 87] width 119 height 6
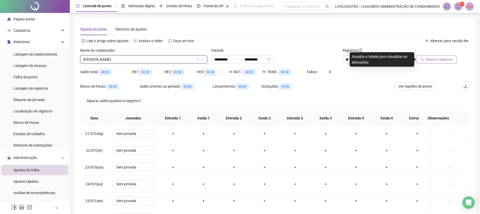
click at [436, 56] on button "Buscar registros" at bounding box center [437, 59] width 40 height 8
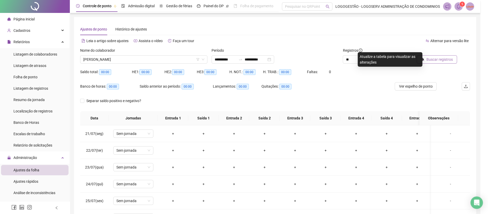
click at [436, 56] on div "Buscando registros Os registros de ponto estão sendo buscados... OK" at bounding box center [244, 107] width 488 height 214
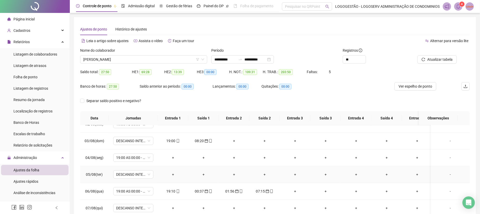
scroll to position [194, 0]
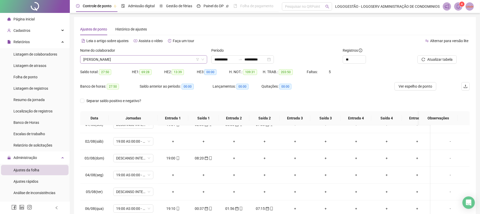
click at [134, 58] on span "JESSICA SANTOS DOS SANTOS" at bounding box center [143, 60] width 121 height 8
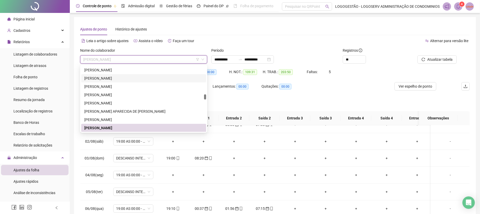
scroll to position [4754, 0]
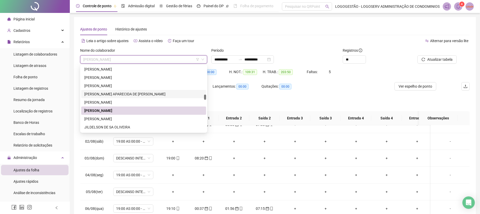
click at [152, 91] on div "JESSICA APARECIDA DE JESUS SANTOS" at bounding box center [143, 94] width 125 height 8
click at [152, 91] on div "Saldo anterior ao período: 00:00" at bounding box center [176, 89] width 73 height 14
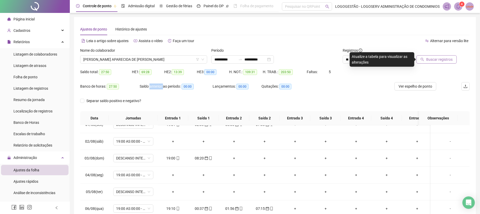
click at [437, 58] on span "Buscar registros" at bounding box center [439, 60] width 26 height 6
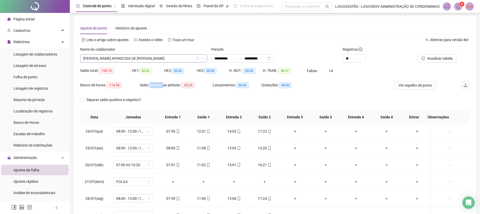
scroll to position [0, 0]
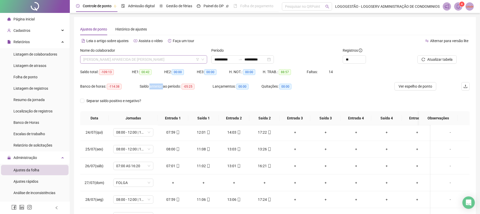
click at [145, 58] on span "JESSICA APARECIDA DE JESUS SANTOS" at bounding box center [143, 60] width 121 height 8
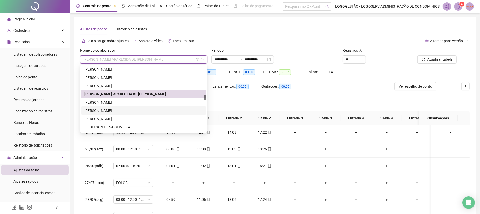
click at [129, 107] on div "JESSICA SANTOS DOS SANTOS" at bounding box center [143, 111] width 125 height 8
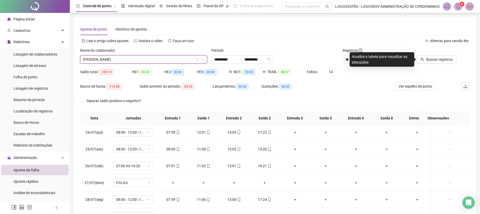
click at [417, 59] on div "Buscar registros" at bounding box center [432, 59] width 49 height 8
click at [420, 58] on button "Buscar registros" at bounding box center [437, 59] width 40 height 8
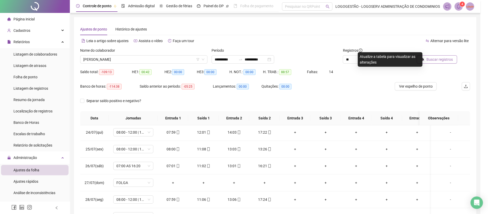
click at [420, 58] on div "Buscando registros Os registros de ponto estão sendo buscados... OK" at bounding box center [244, 107] width 488 height 214
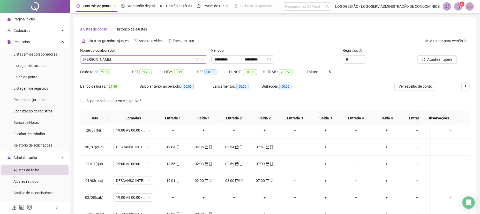
click at [134, 57] on span "JESSICA SANTOS DOS SANTOS" at bounding box center [143, 60] width 121 height 8
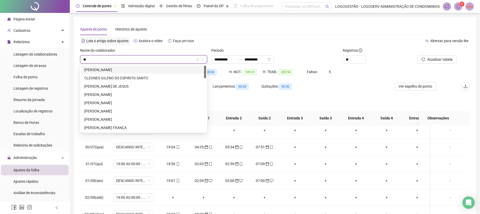
type input "*"
type input "*******"
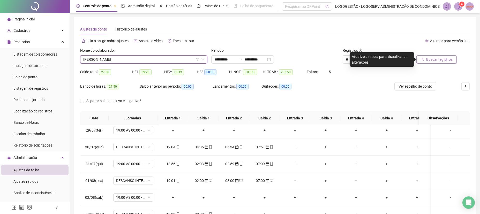
click at [431, 59] on span "Buscar registros" at bounding box center [439, 60] width 26 height 6
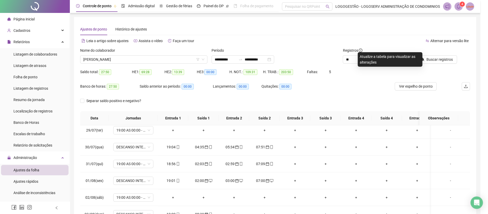
click at [430, 60] on div "Buscando registros Os registros de ponto estão sendo buscados... OK" at bounding box center [244, 107] width 488 height 214
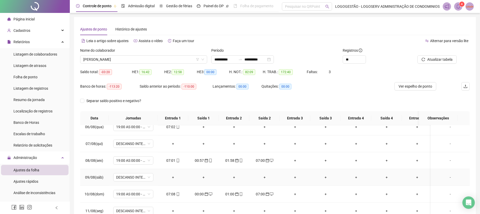
scroll to position [286, 0]
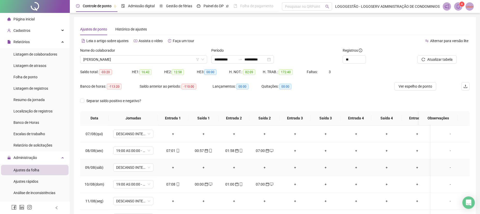
click at [412, 81] on div "Saldo total: -03:20 HE 1: 16:42 HE 2: 12:58 HE 3: 00:00 H. NOT.: 82:09 H. TRAB.…" at bounding box center [275, 75] width 390 height 14
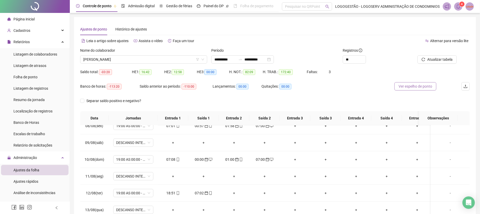
click at [410, 83] on button "Ver espelho de ponto" at bounding box center [416, 86] width 42 height 8
click at [33, 75] on span "Folha de ponto" at bounding box center [25, 77] width 24 height 4
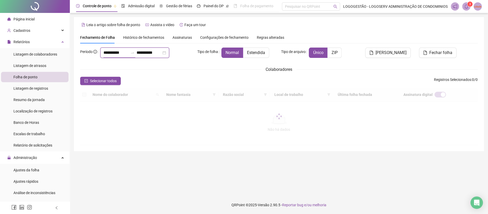
drag, startPoint x: 126, startPoint y: 53, endPoint x: 79, endPoint y: 80, distance: 53.4
click at [60, 46] on div "**********" at bounding box center [244, 107] width 488 height 214
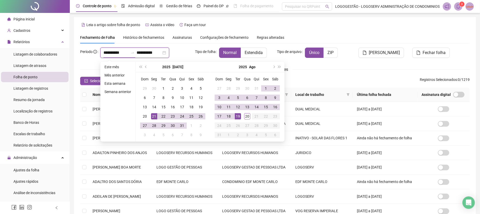
type input "**********"
click at [239, 116] on div "19" at bounding box center [238, 116] width 6 height 6
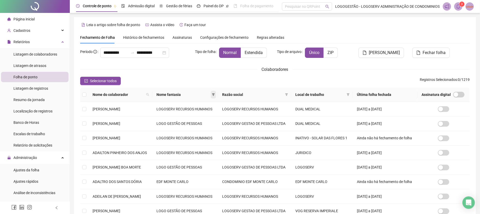
click at [215, 93] on icon "filter" at bounding box center [213, 94] width 3 height 3
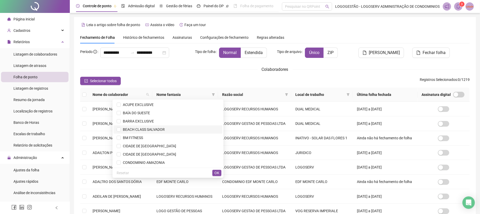
click at [165, 130] on span "BEACH CLASS SALVADOR" at bounding box center [143, 130] width 44 height 4
click at [217, 173] on span "OK" at bounding box center [217, 173] width 5 height 6
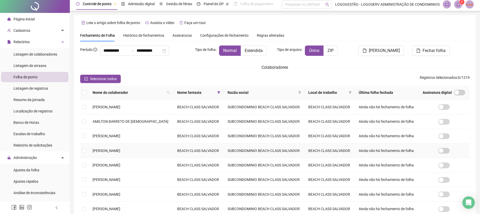
scroll to position [17, 0]
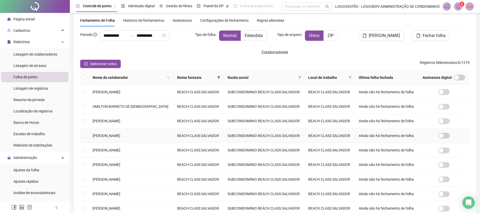
click at [120, 135] on span "CAROLINA DE SOUSA NUNES" at bounding box center [107, 136] width 28 height 4
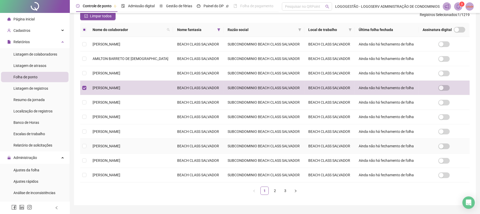
scroll to position [69, 0]
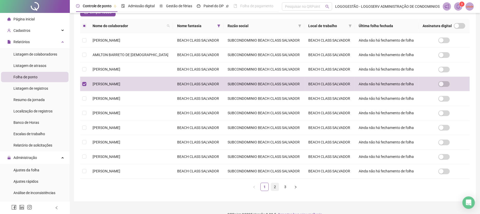
click at [277, 189] on link "2" at bounding box center [275, 187] width 8 height 8
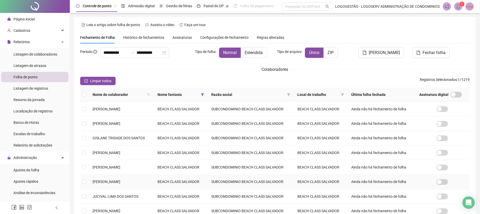
scroll to position [34, 0]
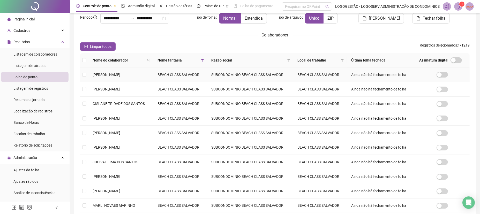
drag, startPoint x: 120, startPoint y: 75, endPoint x: 129, endPoint y: 82, distance: 11.6
click at [120, 75] on span "FABIO KAUE DO NASCIMENTO SILVA" at bounding box center [107, 75] width 28 height 4
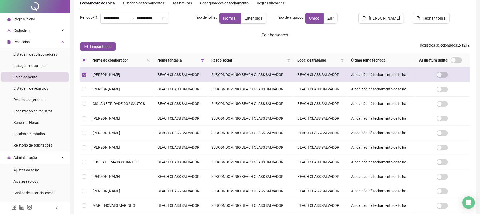
scroll to position [0, 0]
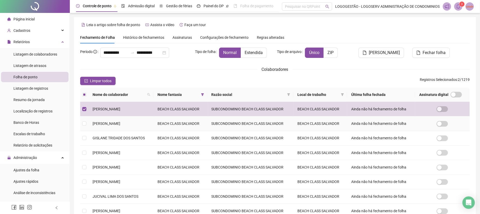
click at [120, 122] on span "GABRIELA DE CARVALHO BANDEIRA DE MELO" at bounding box center [107, 124] width 28 height 4
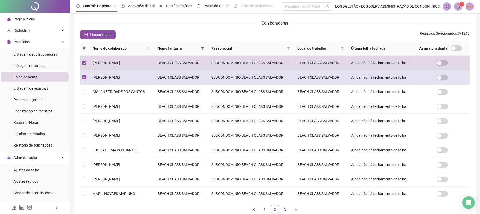
scroll to position [52, 0]
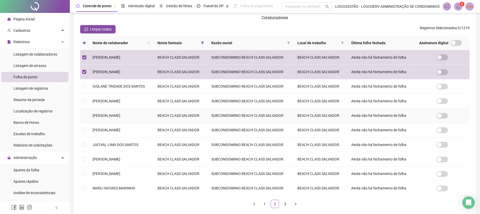
click at [142, 114] on td "JESSICA SANTOS DOS SANTOS" at bounding box center [121, 115] width 65 height 14
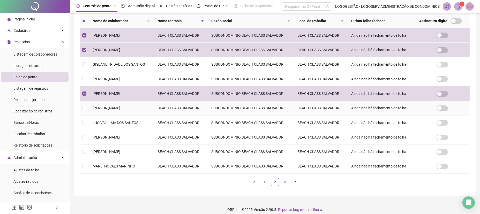
scroll to position [78, 0]
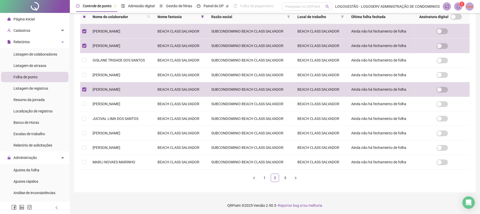
click at [284, 179] on link "3" at bounding box center [286, 178] width 8 height 8
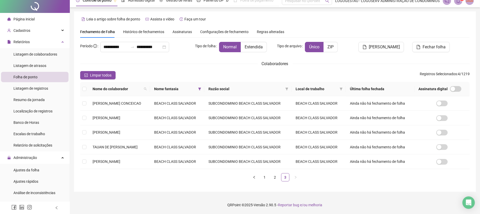
scroll to position [0, 0]
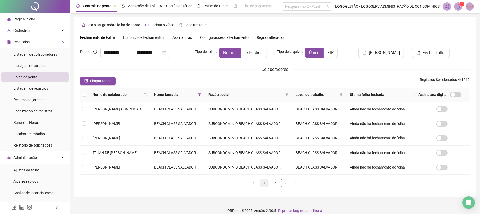
click at [265, 184] on link "1" at bounding box center [265, 183] width 8 height 8
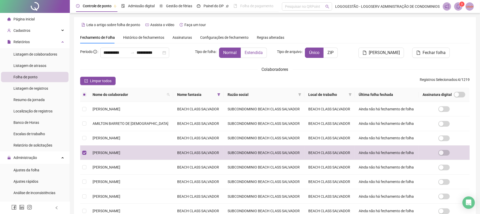
click at [262, 53] on span "Estendida" at bounding box center [254, 52] width 18 height 5
click at [385, 49] on button "[PERSON_NAME]" at bounding box center [382, 53] width 46 height 10
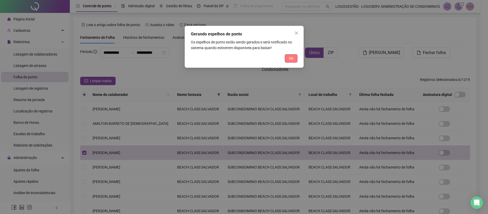
click at [291, 57] on span "Ok" at bounding box center [291, 59] width 4 height 6
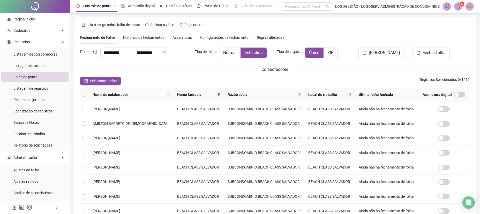
click at [457, 9] on span at bounding box center [458, 6] width 8 height 8
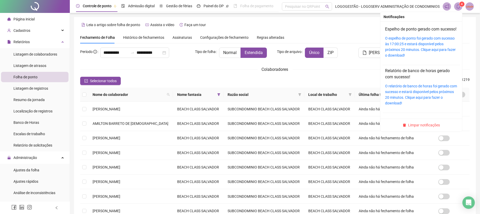
click at [456, 4] on icon "bell" at bounding box center [458, 6] width 5 height 5
click at [431, 55] on link "O espelho de ponto foi gerado com sucesso às 17:00:25 e estará disponível pelos…" at bounding box center [420, 46] width 71 height 21
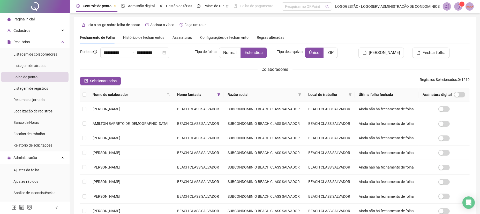
click at [31, 164] on ul "Ajustes da folha Ajustes rápidos Análise de inconsistências Controle de registr…" at bounding box center [35, 210] width 70 height 92
click at [31, 158] on span "Administração" at bounding box center [25, 158] width 24 height 4
click at [37, 157] on div "Administração" at bounding box center [35, 158] width 68 height 10
click at [39, 168] on span "Ajustes da folha" at bounding box center [26, 170] width 26 height 4
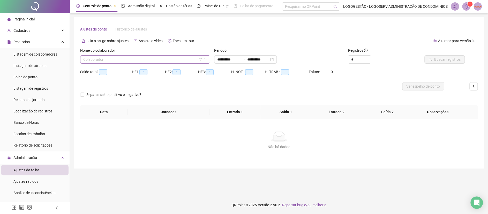
type input "**********"
click at [98, 58] on input "search" at bounding box center [142, 60] width 119 height 8
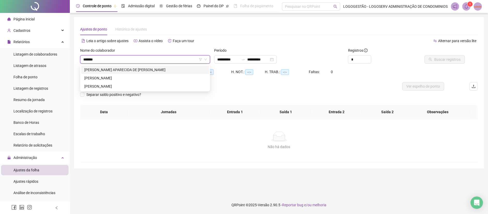
type input "*******"
click at [109, 88] on div "JESSICA SANTOS DOS SANTOS" at bounding box center [145, 87] width 122 height 6
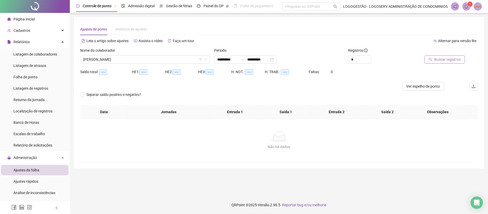
click at [433, 56] on button "Buscar registros" at bounding box center [445, 59] width 40 height 8
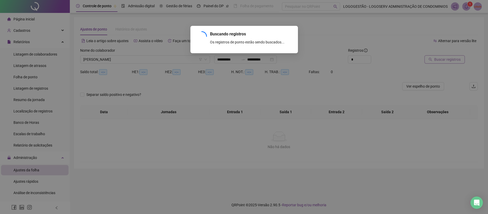
click at [433, 54] on div "Buscando registros Os registros de ponto estão sendo buscados... OK" at bounding box center [244, 107] width 488 height 214
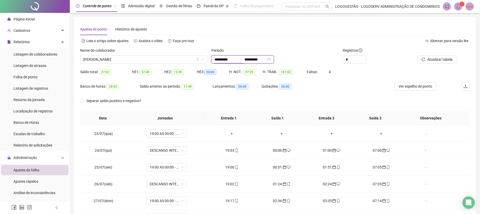
click at [217, 59] on input "**********" at bounding box center [226, 60] width 22 height 6
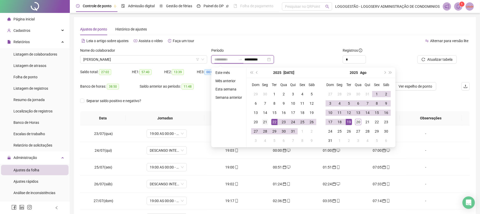
type input "**********"
click at [264, 119] on td "21" at bounding box center [265, 121] width 9 height 9
type input "**********"
click at [356, 120] on div "20" at bounding box center [358, 122] width 6 height 6
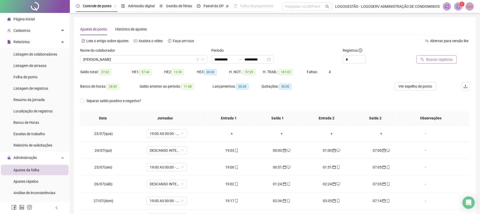
click at [440, 63] on button "Buscar registros" at bounding box center [437, 59] width 40 height 8
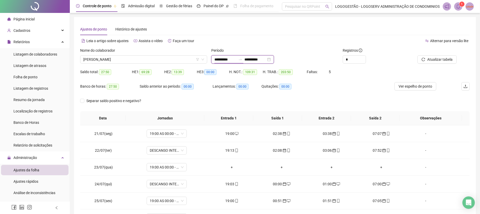
drag, startPoint x: 235, startPoint y: 58, endPoint x: 163, endPoint y: 54, distance: 72.3
click at [166, 54] on div "**********" at bounding box center [275, 58] width 394 height 20
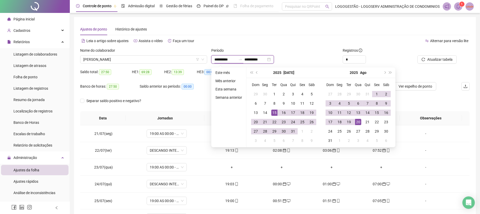
type input "**********"
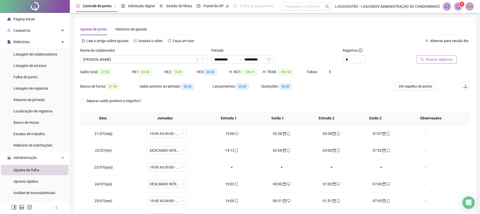
click at [426, 56] on button "Buscar registros" at bounding box center [437, 59] width 40 height 8
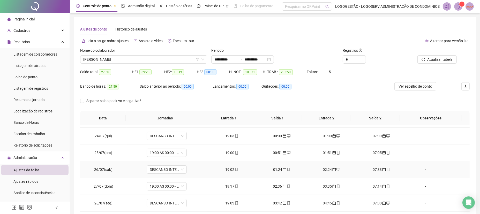
scroll to position [155, 0]
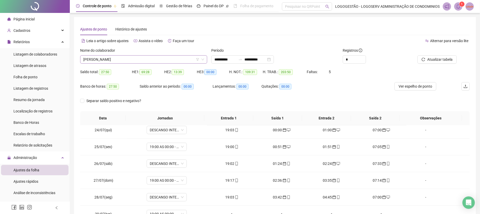
click at [141, 61] on span "JESSICA SANTOS DOS SANTOS" at bounding box center [143, 60] width 121 height 8
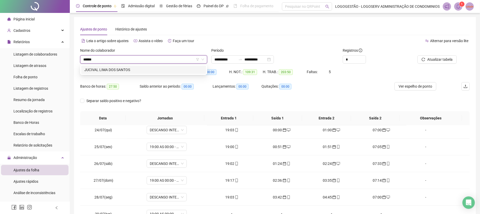
type input "*******"
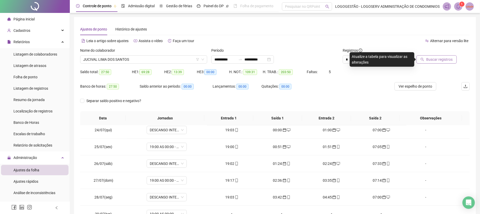
drag, startPoint x: 436, startPoint y: 60, endPoint x: 434, endPoint y: 63, distance: 3.2
click at [436, 60] on span "Buscar registros" at bounding box center [439, 60] width 26 height 6
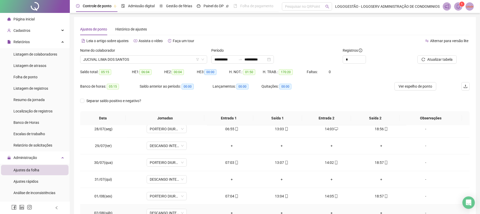
scroll to position [241, 0]
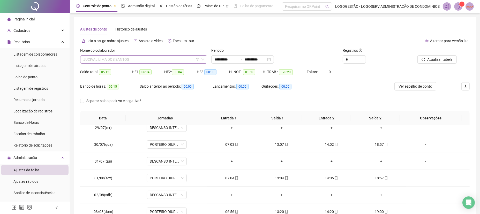
click at [132, 60] on span "JUCIVAL LIMA DOS SANTOS" at bounding box center [143, 60] width 121 height 8
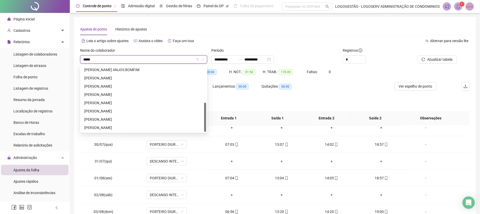
scroll to position [41, 0]
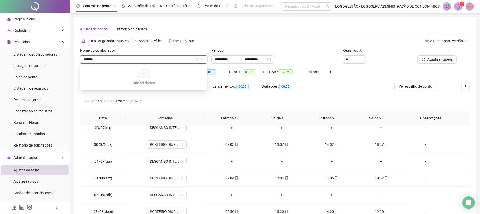
type input "********"
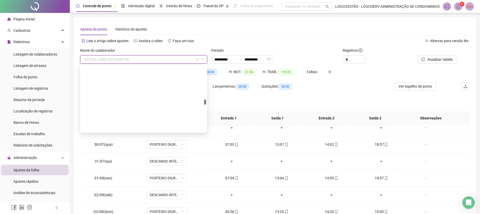
click at [132, 60] on span "JUCIVAL LIMA DOS SANTOS" at bounding box center [143, 60] width 121 height 8
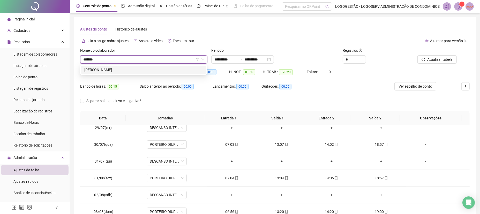
type input "********"
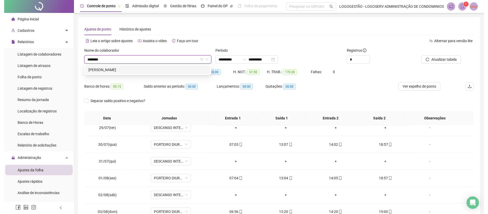
scroll to position [0, 0]
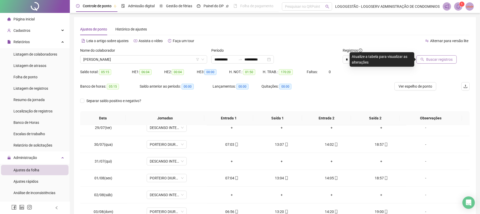
click at [434, 60] on span "Buscar registros" at bounding box center [439, 60] width 26 height 6
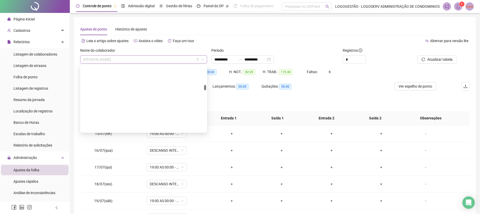
click at [114, 61] on span "FABIO KAUE DO NASCIMENTO SILVA" at bounding box center [143, 60] width 121 height 8
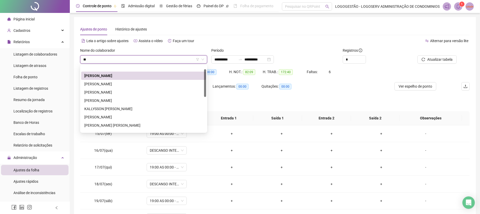
type input "***"
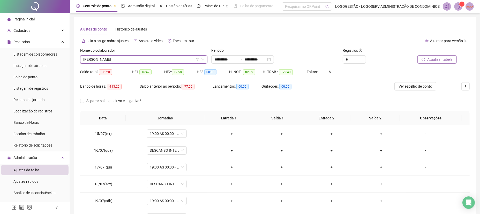
click at [440, 58] on span "Atualizar tabela" at bounding box center [440, 60] width 25 height 6
drag, startPoint x: 152, startPoint y: 57, endPoint x: 149, endPoint y: 61, distance: 5.0
click at [149, 61] on span "FABIO KAUE DO NASCIMENTO SILVA" at bounding box center [143, 60] width 121 height 8
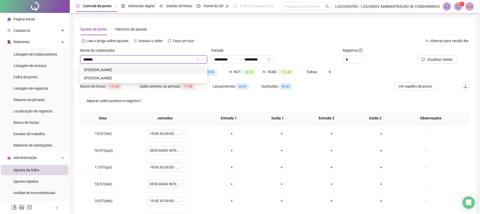
type input "*******"
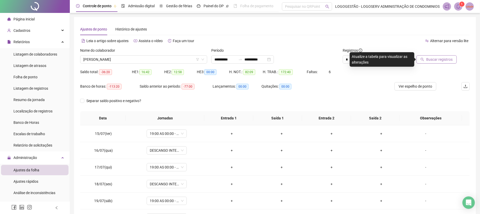
click at [420, 56] on button "Buscar registros" at bounding box center [437, 59] width 40 height 8
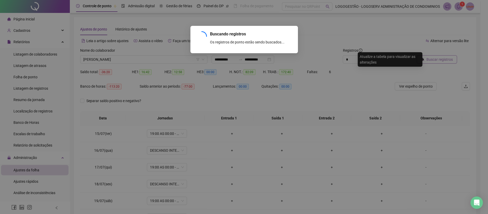
click at [420, 56] on div "Buscando registros Os registros de ponto estão sendo buscados... OK" at bounding box center [244, 107] width 488 height 214
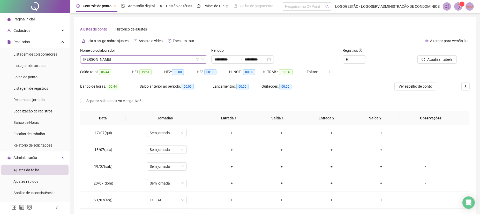
click at [143, 61] on span "EDUARDA PEREIRA DOS SANTOS" at bounding box center [143, 60] width 121 height 8
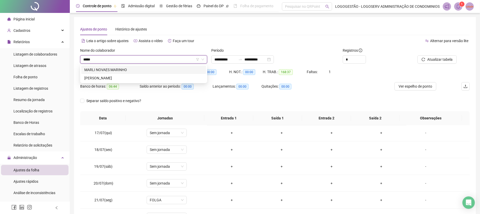
type input "*****"
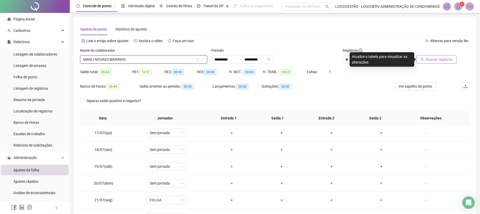
click at [441, 62] on span "Buscar registros" at bounding box center [439, 60] width 26 height 6
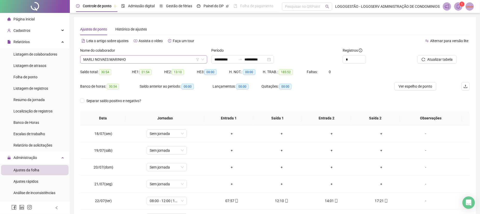
click at [115, 58] on span "MARLI NOVAES MARINHO" at bounding box center [143, 60] width 121 height 8
click at [134, 62] on span "MARLI NOVAES MARINHO" at bounding box center [143, 60] width 121 height 8
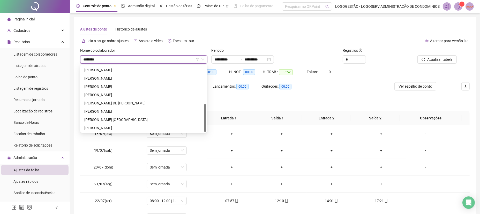
scroll to position [0, 0]
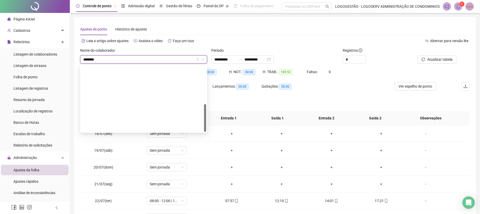
type input "*********"
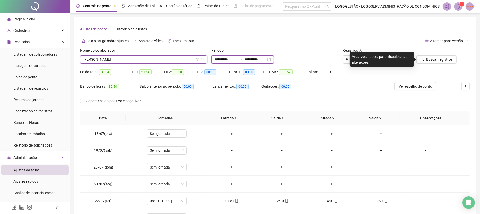
drag, startPoint x: 233, startPoint y: 59, endPoint x: 181, endPoint y: 61, distance: 51.8
click at [181, 61] on div "**********" at bounding box center [275, 58] width 394 height 20
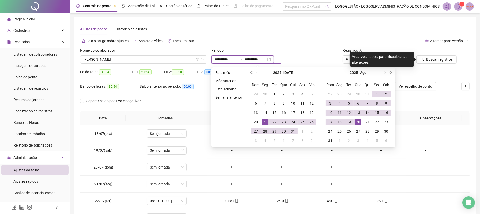
type input "**********"
click at [360, 120] on div "20" at bounding box center [358, 122] width 6 height 6
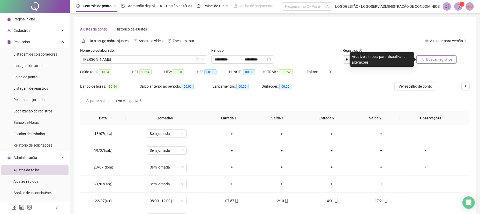
click at [437, 60] on span "Buscar registros" at bounding box center [439, 60] width 26 height 6
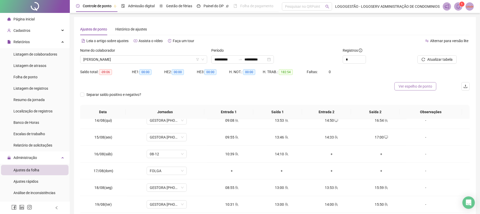
click at [405, 89] on span "Ver espelho de ponto" at bounding box center [416, 87] width 34 height 6
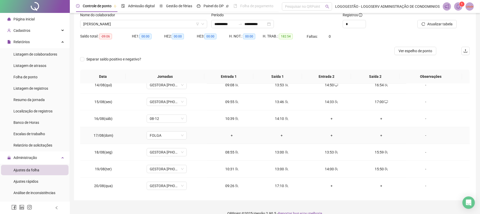
scroll to position [44, 0]
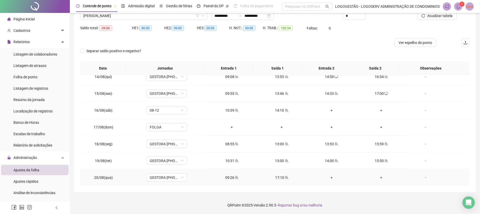
click at [323, 179] on div "+" at bounding box center [332, 178] width 42 height 6
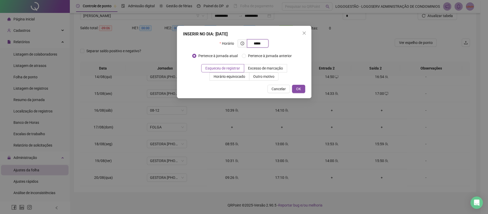
type input "*****"
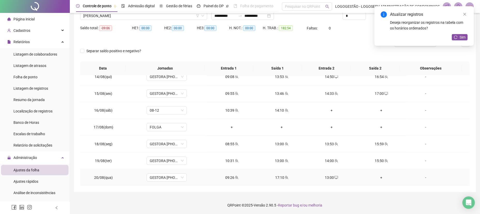
click at [379, 175] on div "+" at bounding box center [382, 178] width 42 height 6
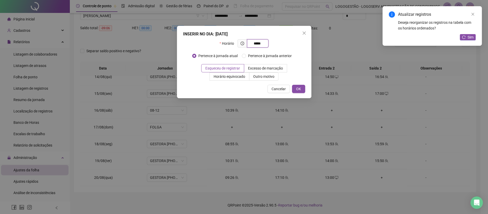
type input "*****"
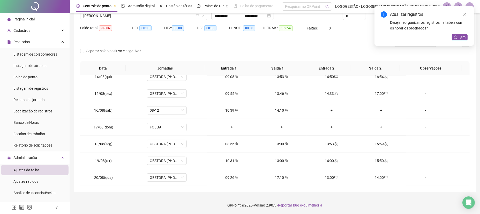
click at [459, 33] on div "Atualizar registros Deseja reorganizar os registros na tabela com os horários o…" at bounding box center [424, 26] width 99 height 40
click at [457, 35] on button "Sim" at bounding box center [460, 37] width 16 height 6
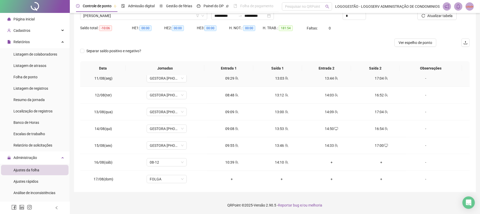
scroll to position [411, 0]
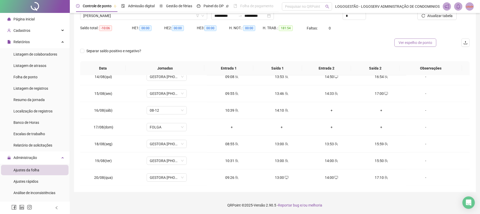
click at [399, 42] on span "Ver espelho de ponto" at bounding box center [416, 43] width 34 height 6
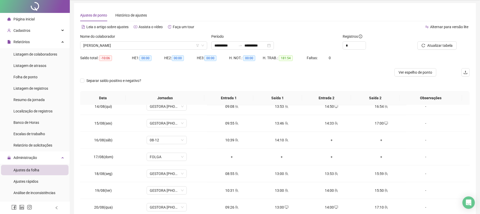
scroll to position [0, 0]
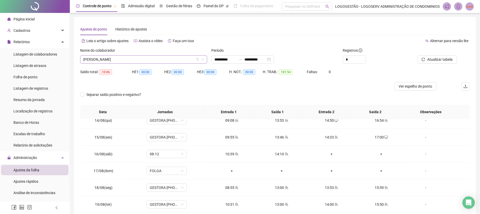
click at [155, 59] on span "[PERSON_NAME]" at bounding box center [143, 60] width 121 height 8
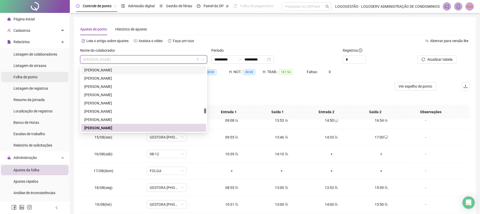
click at [41, 76] on li "Folha de ponto" at bounding box center [35, 77] width 68 height 10
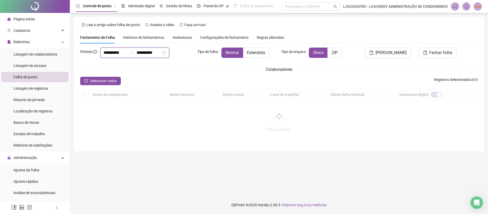
drag, startPoint x: 130, startPoint y: 51, endPoint x: 64, endPoint y: 50, distance: 65.7
click at [64, 50] on div "**********" at bounding box center [244, 107] width 488 height 214
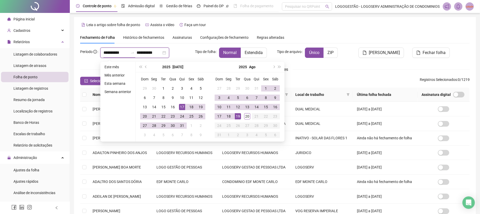
type input "**********"
click at [237, 118] on div "19" at bounding box center [238, 116] width 6 height 6
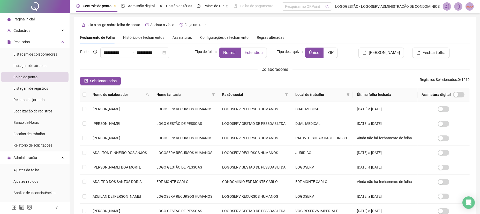
click at [261, 56] on label "Estendida" at bounding box center [254, 53] width 26 height 10
drag, startPoint x: 225, startPoint y: 95, endPoint x: 220, endPoint y: 94, distance: 4.5
click at [218, 95] on th "Nome fantasia" at bounding box center [185, 95] width 66 height 14
click at [215, 95] on icon "filter" at bounding box center [213, 94] width 3 height 3
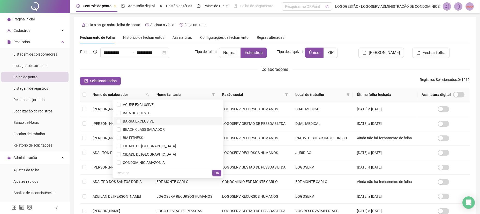
click at [163, 122] on span "BARRA EXCLUSIVE" at bounding box center [168, 122] width 103 height 6
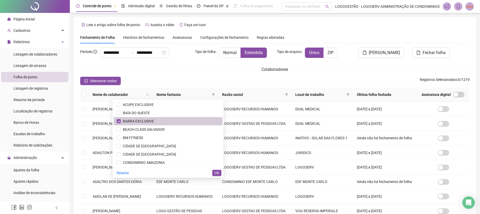
click at [163, 122] on span "BARRA EXCLUSIVE" at bounding box center [168, 122] width 103 height 6
click at [165, 128] on span "BEACH CLASS SALVADOR" at bounding box center [143, 130] width 44 height 4
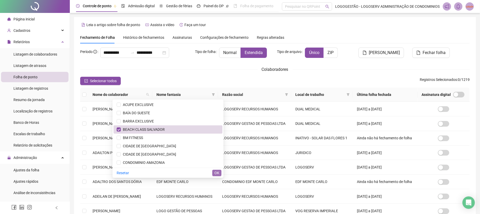
click at [217, 174] on span "OK" at bounding box center [217, 173] width 5 height 6
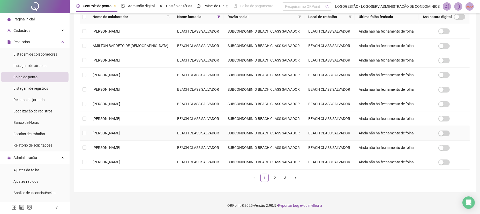
scroll to position [61, 0]
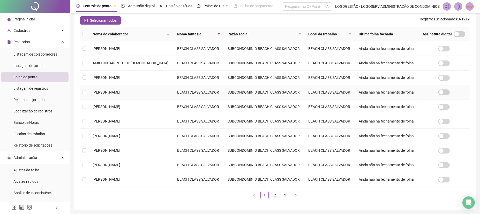
click at [124, 94] on td "CAROLINA DE SOUSA NUNES" at bounding box center [131, 92] width 85 height 14
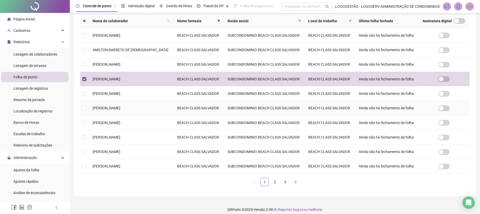
scroll to position [78, 0]
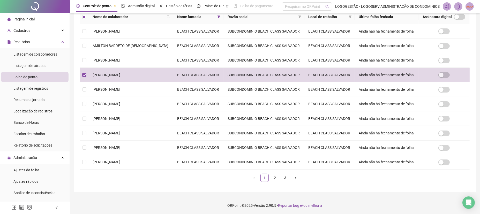
click at [280, 178] on ul "1 2 3" at bounding box center [275, 178] width 390 height 8
click at [275, 178] on link "2" at bounding box center [275, 178] width 8 height 8
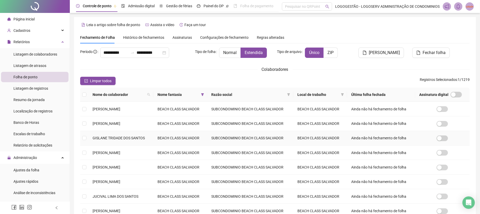
scroll to position [17, 0]
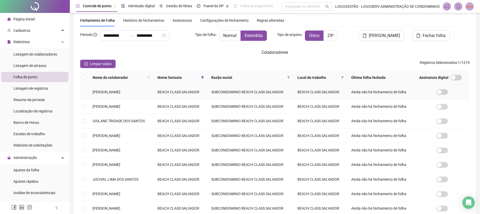
click at [120, 90] on span "FABIO KAUE DO NASCIMENTO SILVA" at bounding box center [107, 92] width 28 height 4
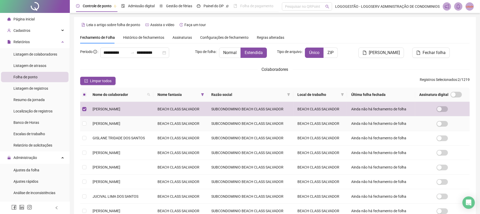
click at [120, 122] on span "GABRIELA DE CARVALHO BANDEIRA DE MELO" at bounding box center [107, 124] width 28 height 4
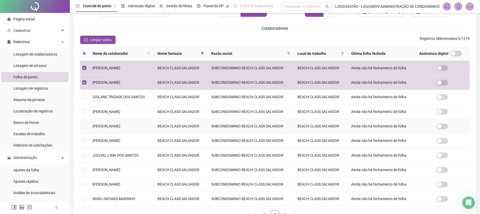
scroll to position [52, 0]
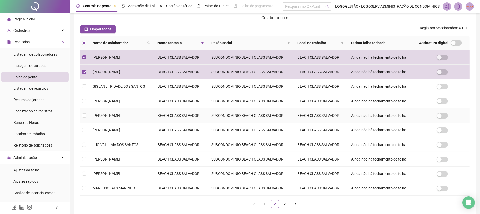
click at [153, 119] on td "JESSICA SANTOS DOS SANTOS" at bounding box center [121, 115] width 65 height 14
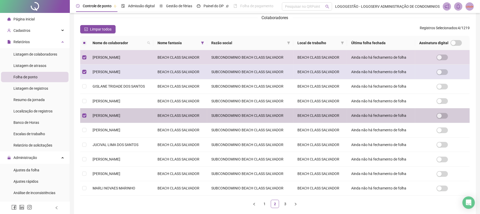
scroll to position [0, 0]
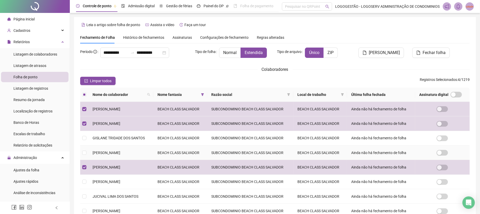
click at [143, 151] on td "JAILSON GOMES DOS SANTOS" at bounding box center [121, 153] width 65 height 14
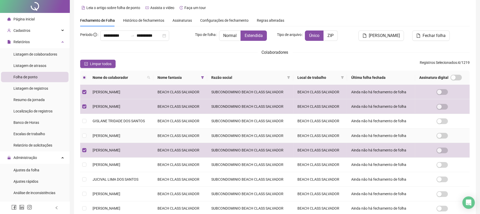
scroll to position [69, 0]
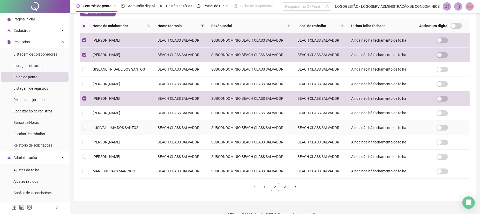
click at [104, 133] on td "JUCIVAL LIMA DOS SANTOS" at bounding box center [121, 128] width 65 height 14
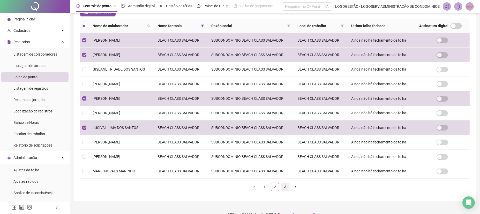
click at [287, 186] on link "3" at bounding box center [286, 187] width 8 height 8
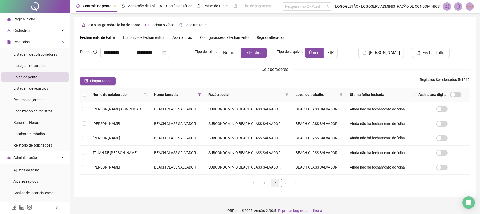
click at [274, 184] on link "2" at bounding box center [275, 183] width 8 height 8
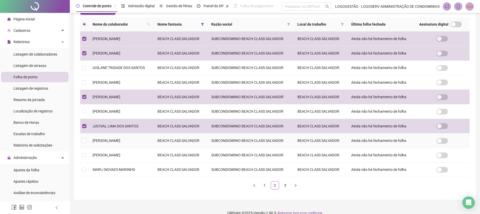
scroll to position [78, 0]
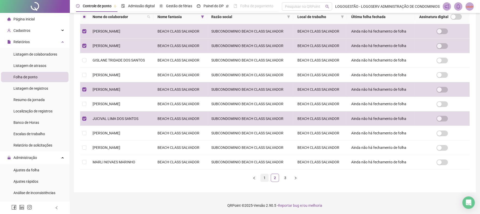
click at [264, 178] on link "1" at bounding box center [265, 178] width 8 height 8
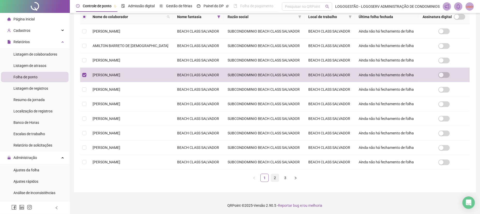
click at [276, 180] on link "2" at bounding box center [275, 178] width 8 height 8
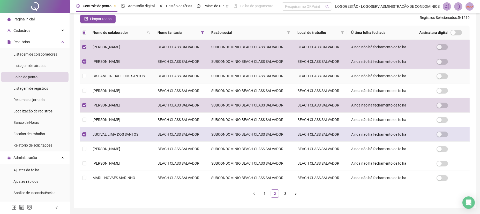
scroll to position [69, 0]
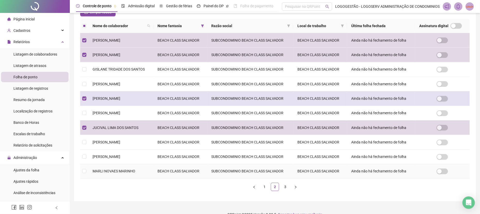
click at [109, 169] on span "MARLI NOVAES MARINHO" at bounding box center [114, 171] width 43 height 4
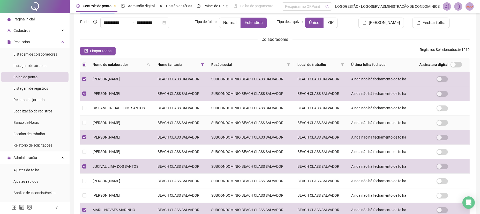
scroll to position [78, 0]
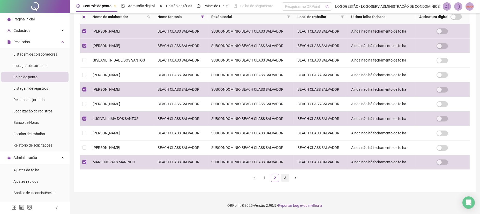
click at [288, 180] on link "3" at bounding box center [286, 178] width 8 height 8
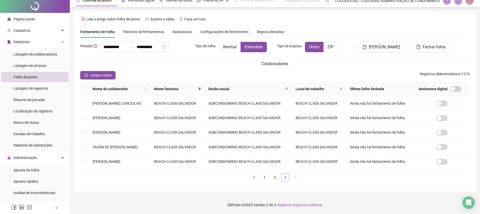
scroll to position [0, 0]
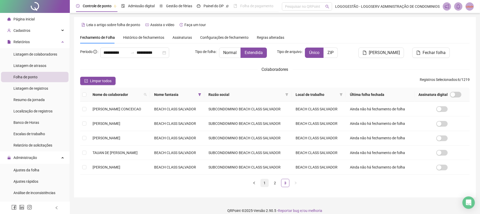
click at [262, 182] on link "1" at bounding box center [265, 183] width 8 height 8
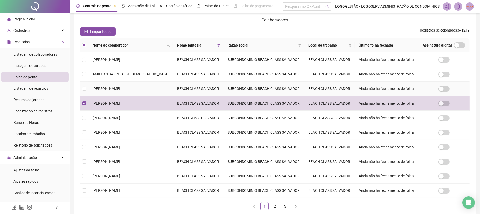
scroll to position [52, 0]
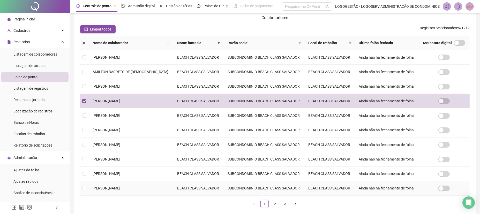
click at [128, 184] on td "EDUARDA PEREIRA DOS SANTOS" at bounding box center [131, 188] width 85 height 14
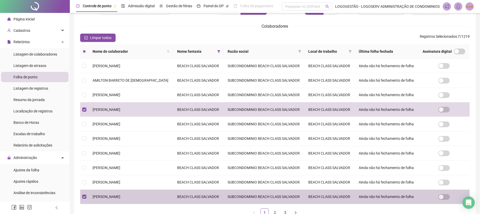
scroll to position [78, 0]
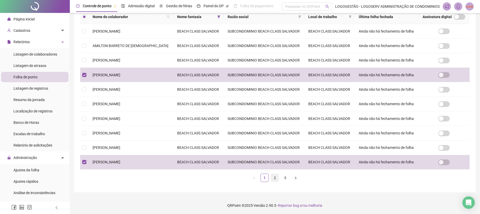
click at [278, 177] on link "2" at bounding box center [275, 178] width 8 height 8
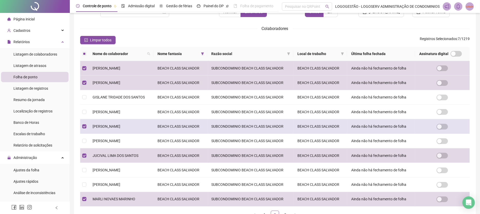
scroll to position [52, 0]
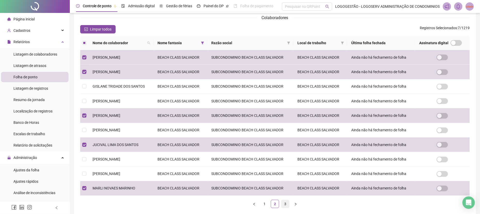
click at [288, 204] on link "3" at bounding box center [286, 204] width 8 height 8
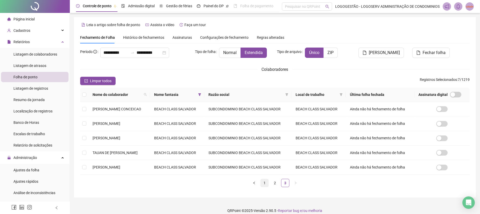
click at [262, 182] on link "1" at bounding box center [265, 183] width 8 height 8
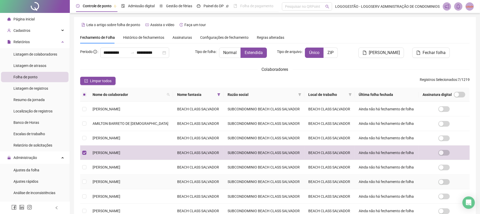
click at [262, 182] on td "SUBCONDOMINIO BEACH CLASS SALVADOR" at bounding box center [264, 182] width 81 height 14
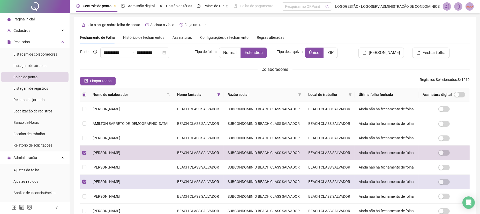
click at [188, 182] on td "BEACH CLASS SALVADOR" at bounding box center [198, 182] width 50 height 14
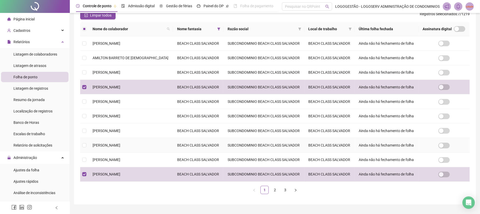
scroll to position [78, 0]
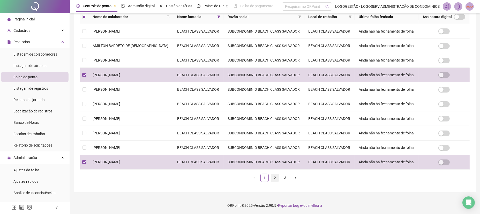
click at [274, 177] on link "2" at bounding box center [275, 178] width 8 height 8
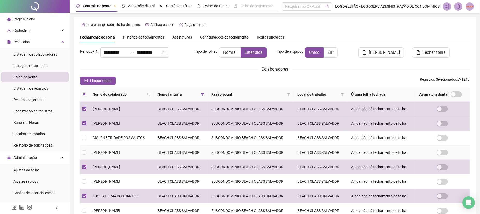
scroll to position [0, 0]
click at [379, 52] on span "[PERSON_NAME]" at bounding box center [384, 53] width 31 height 6
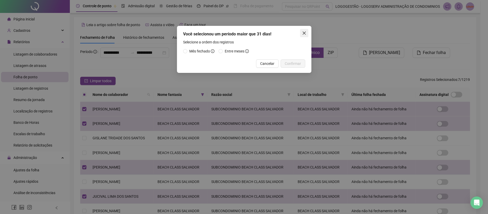
click at [306, 34] on span "Close" at bounding box center [304, 33] width 8 height 4
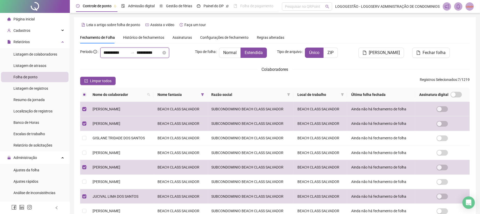
click at [147, 52] on input "**********" at bounding box center [149, 53] width 25 height 6
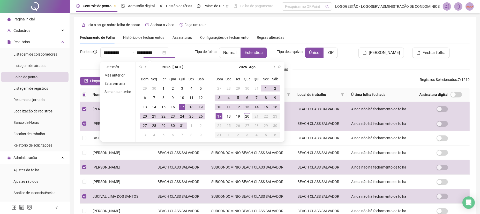
click at [353, 73] on div "**********" at bounding box center [275, 156] width 390 height 217
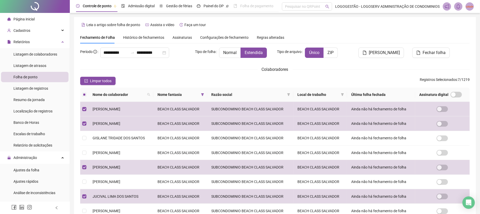
type input "**********"
click at [383, 54] on span "[PERSON_NAME]" at bounding box center [384, 53] width 31 height 6
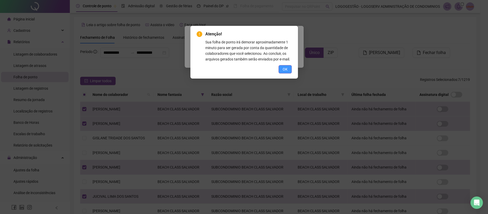
click at [284, 68] on span "OK" at bounding box center [285, 70] width 5 height 6
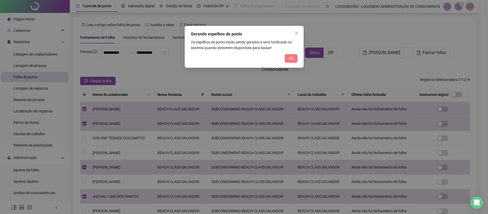
click at [290, 55] on button "Ok" at bounding box center [291, 58] width 13 height 8
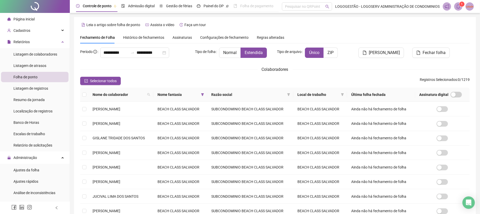
click at [458, 10] on span at bounding box center [458, 6] width 8 height 8
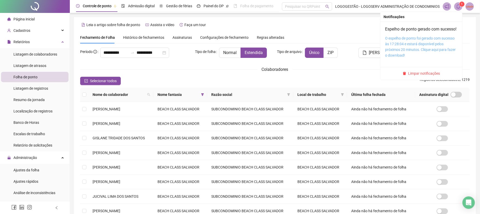
click at [421, 55] on link "O espelho de ponto foi gerado com sucesso às 17:28:04 e estará disponível pelos…" at bounding box center [420, 46] width 71 height 21
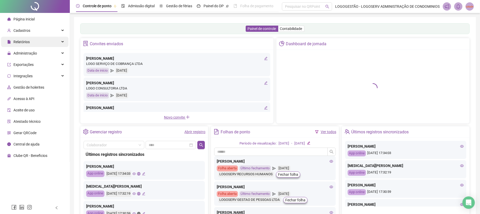
click at [51, 37] on div "Relatórios" at bounding box center [35, 42] width 68 height 10
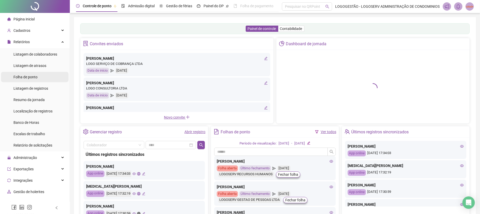
click at [40, 76] on li "Folha de ponto" at bounding box center [35, 77] width 68 height 10
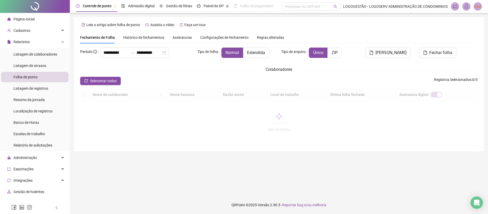
type input "**********"
drag, startPoint x: 131, startPoint y: 53, endPoint x: 53, endPoint y: 34, distance: 80.0
click at [81, 49] on div "**********" at bounding box center [136, 53] width 113 height 10
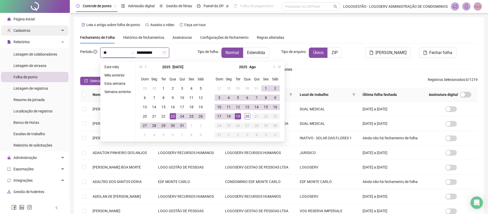
type input "*"
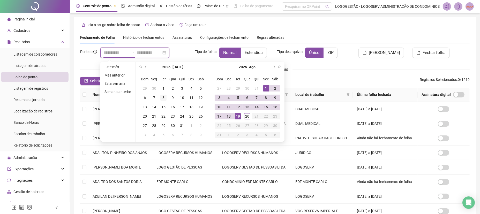
type input "**********"
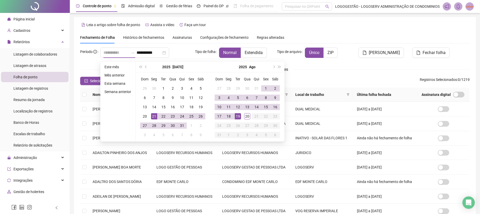
click at [154, 116] on div "21" at bounding box center [154, 116] width 6 height 6
type input "**********"
click at [246, 115] on div "20" at bounding box center [247, 116] width 6 height 6
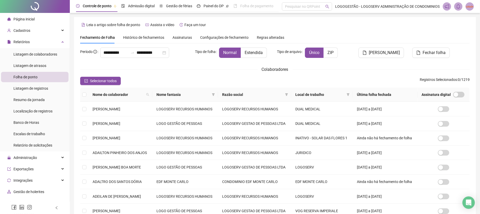
drag, startPoint x: 261, startPoint y: 53, endPoint x: 249, endPoint y: 72, distance: 23.1
click at [260, 52] on span "Estendida" at bounding box center [254, 52] width 18 height 5
click at [210, 97] on span "Nome fantasia" at bounding box center [183, 95] width 53 height 6
click at [216, 97] on span at bounding box center [213, 95] width 5 height 8
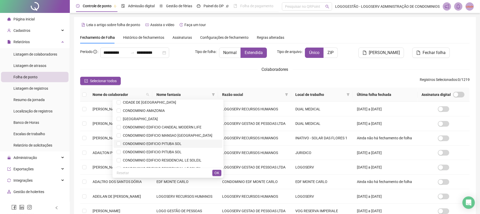
scroll to position [52, 0]
click at [196, 135] on span "CONDOMINIO EDIFICIO MANSAO [GEOGRAPHIC_DATA]" at bounding box center [167, 136] width 92 height 4
click at [218, 172] on span "OK" at bounding box center [217, 173] width 5 height 6
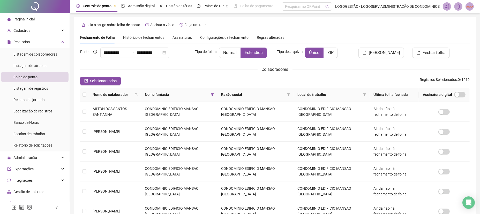
drag, startPoint x: 114, startPoint y: 79, endPoint x: 131, endPoint y: 85, distance: 18.2
click at [113, 78] on span "Selecionar todos" at bounding box center [103, 81] width 27 height 6
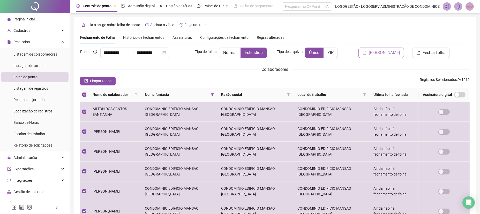
click at [369, 51] on button "[PERSON_NAME]" at bounding box center [382, 53] width 46 height 10
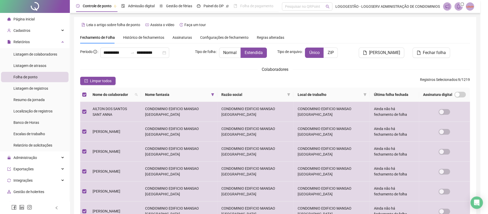
click at [367, 57] on body "**********" at bounding box center [240, 107] width 481 height 214
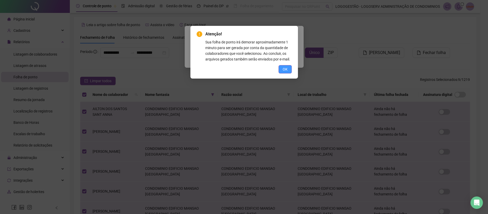
click at [288, 71] on button "OK" at bounding box center [285, 69] width 13 height 8
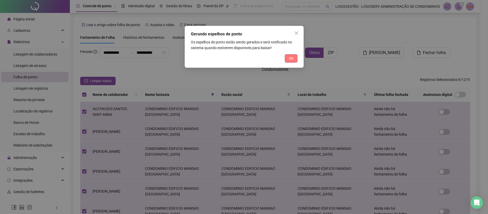
click at [289, 60] on span "Ok" at bounding box center [291, 59] width 4 height 6
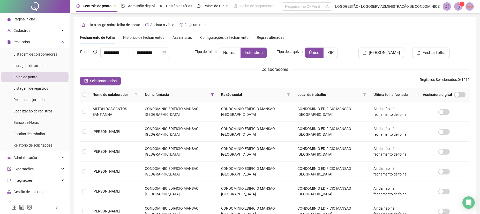
click at [456, 4] on icon "bell" at bounding box center [458, 6] width 5 height 5
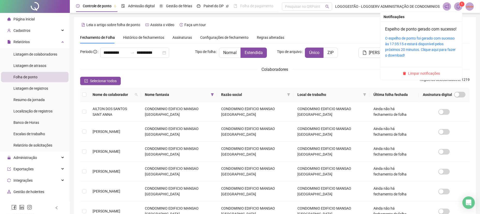
click at [451, 49] on div "O espelho de ponto foi gerado com sucesso às 17:35:15 e estará disponível pelos…" at bounding box center [421, 46] width 72 height 23
click at [443, 55] on link "O espelho de ponto foi gerado com sucesso às 17:35:15 e estará disponível pelos…" at bounding box center [420, 46] width 71 height 21
